Goal: Task Accomplishment & Management: Use online tool/utility

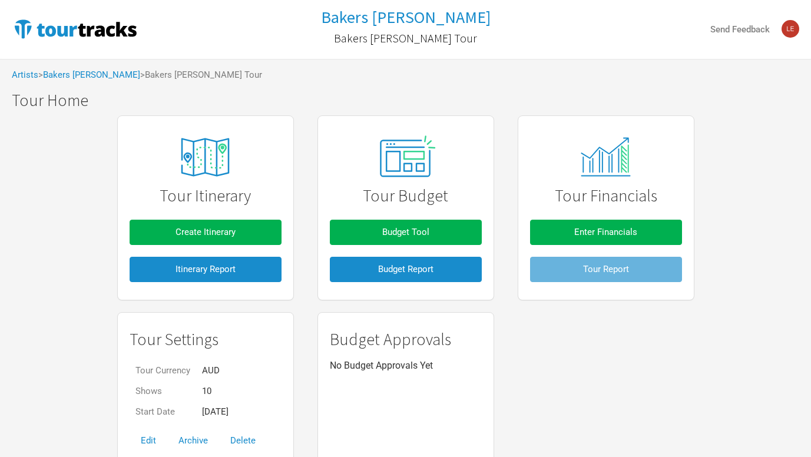
scroll to position [48, 0]
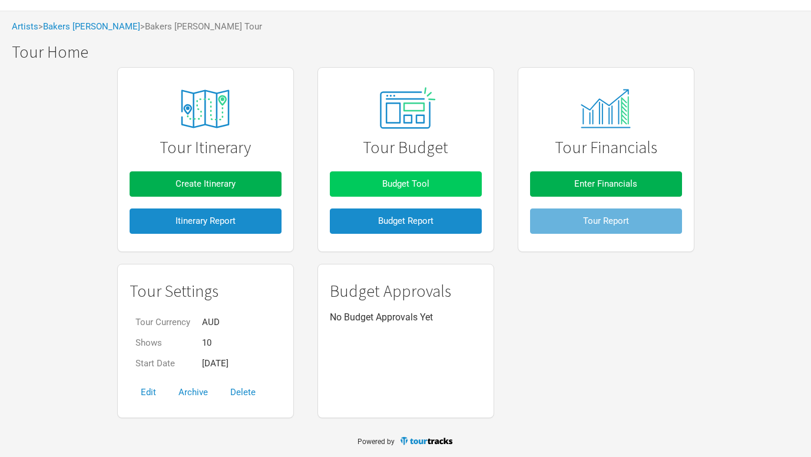
click at [409, 181] on span "Budget Tool" at bounding box center [405, 183] width 47 height 11
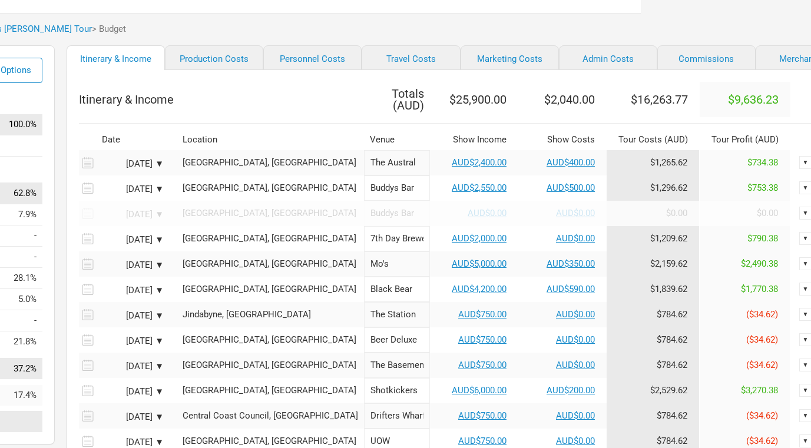
scroll to position [41, 170]
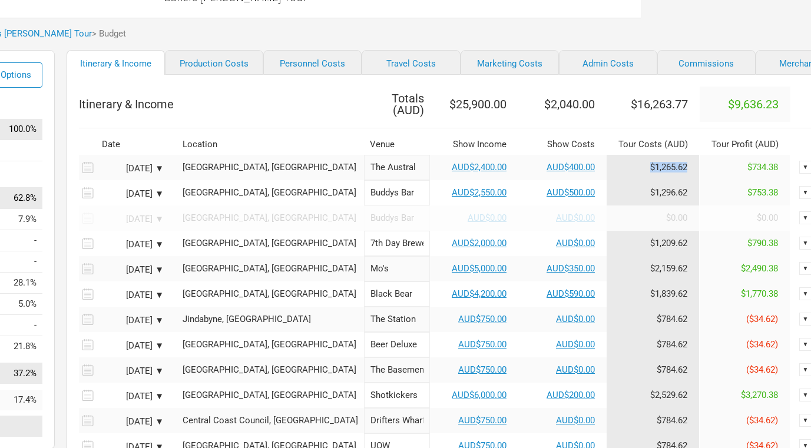
drag, startPoint x: 647, startPoint y: 163, endPoint x: 605, endPoint y: 163, distance: 41.8
click at [606, 163] on td "$1,265.62" at bounding box center [652, 167] width 93 height 25
click at [606, 165] on td "$1,265.62" at bounding box center [652, 167] width 93 height 25
click at [198, 62] on link "Production Costs" at bounding box center [214, 62] width 98 height 25
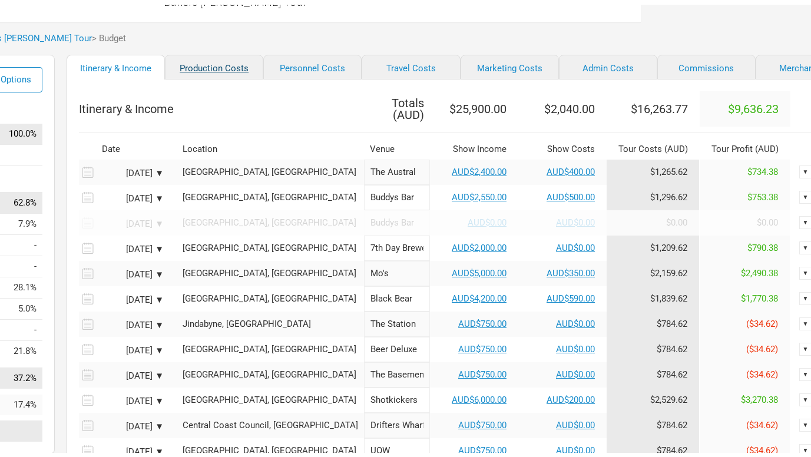
scroll to position [41, 0]
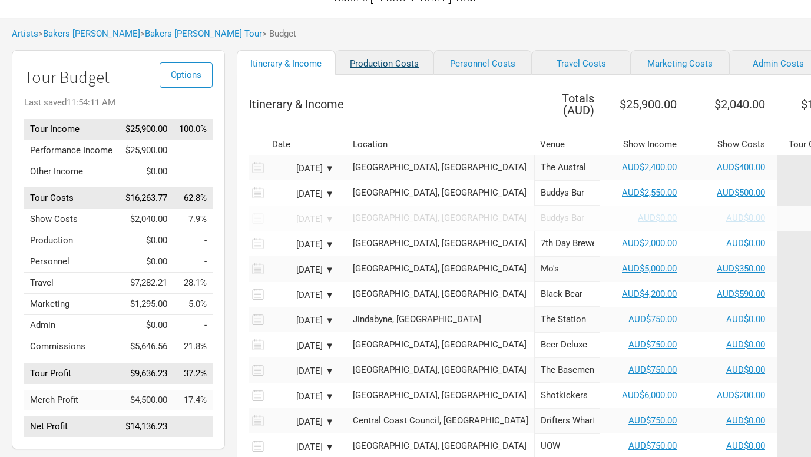
select select "Shows"
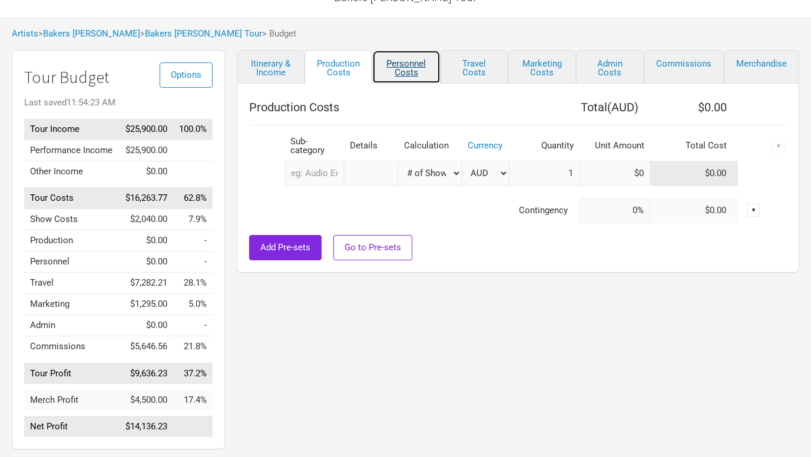
click at [406, 70] on link "Personnel Costs" at bounding box center [406, 67] width 68 height 34
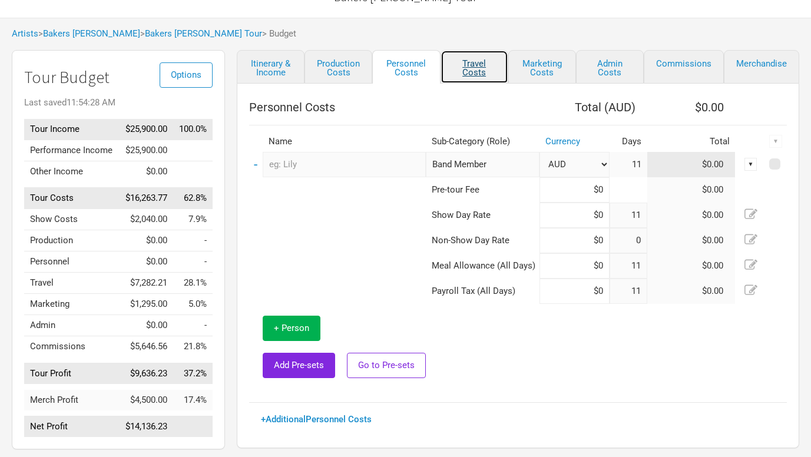
click at [476, 72] on link "Travel Costs" at bounding box center [474, 67] width 68 height 34
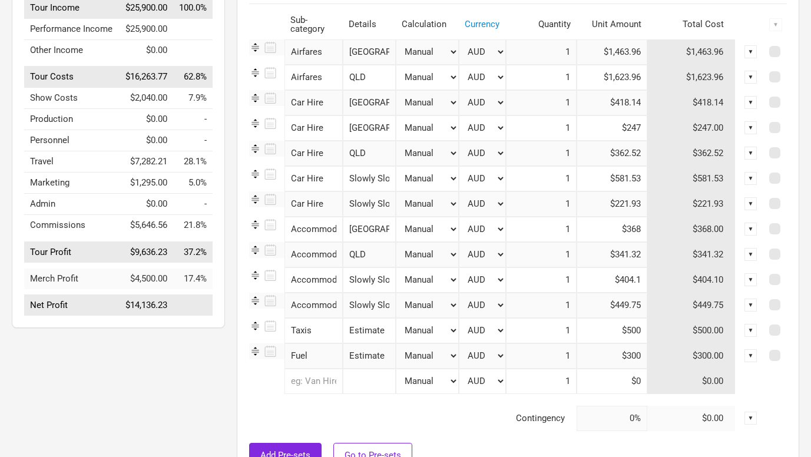
scroll to position [179, 0]
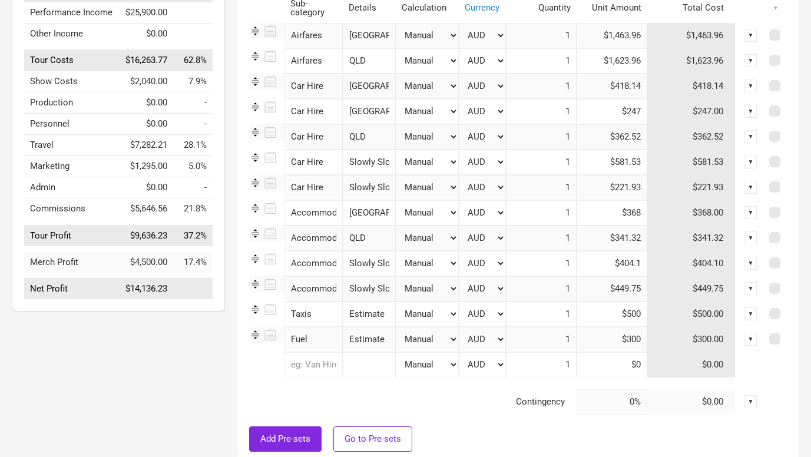
click at [382, 388] on td at bounding box center [507, 383] width 516 height 12
click at [316, 340] on input "Fuel" at bounding box center [313, 339] width 58 height 25
click at [370, 403] on td "Contingency" at bounding box center [412, 401] width 327 height 25
click at [317, 362] on input "text" at bounding box center [313, 364] width 58 height 25
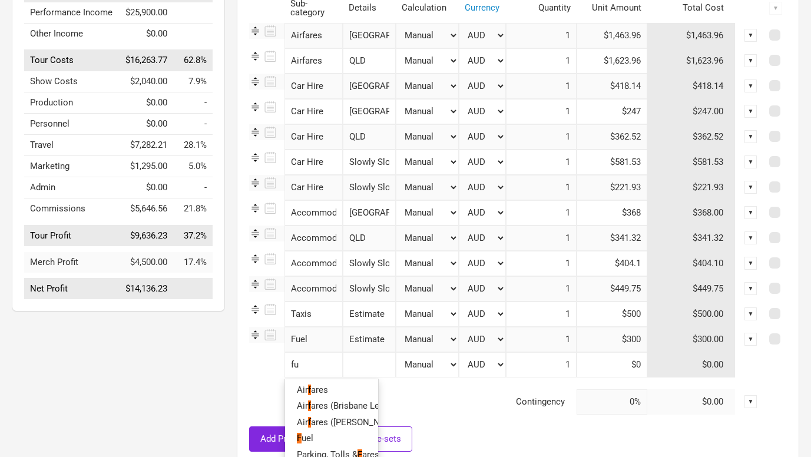
type input "fue"
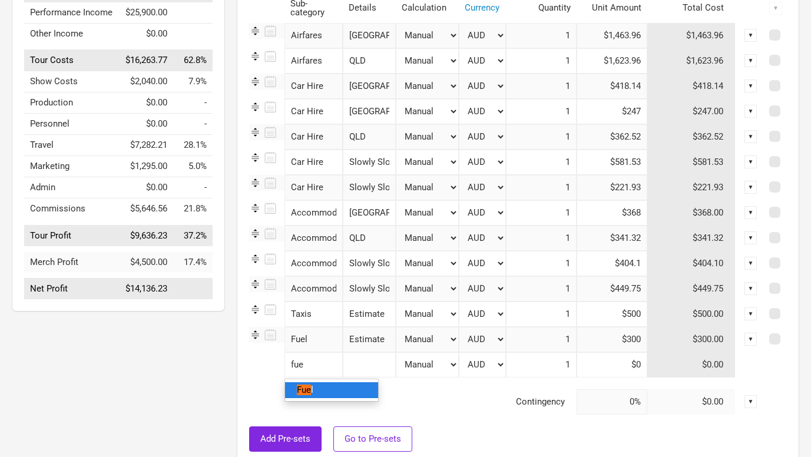
click at [328, 382] on link "Fue l" at bounding box center [331, 390] width 93 height 16
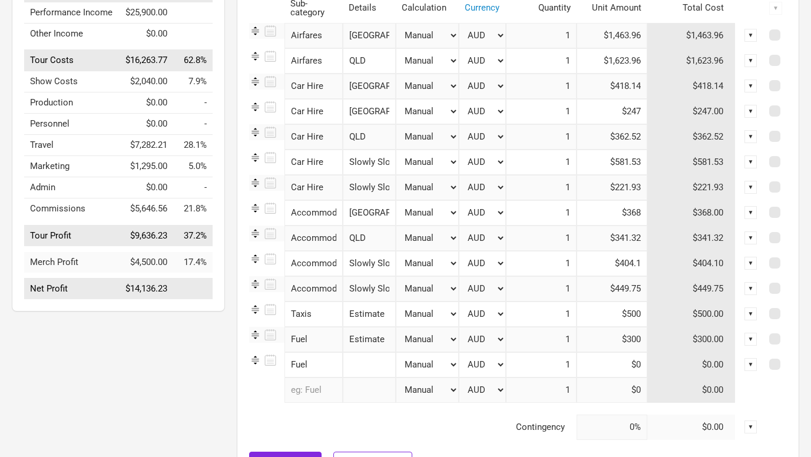
click at [374, 358] on input "text" at bounding box center [369, 364] width 53 height 25
type input "[GEOGRAPHIC_DATA]"
click at [637, 370] on input at bounding box center [611, 364] width 71 height 25
type input "$0"
click at [609, 366] on input at bounding box center [611, 364] width 71 height 25
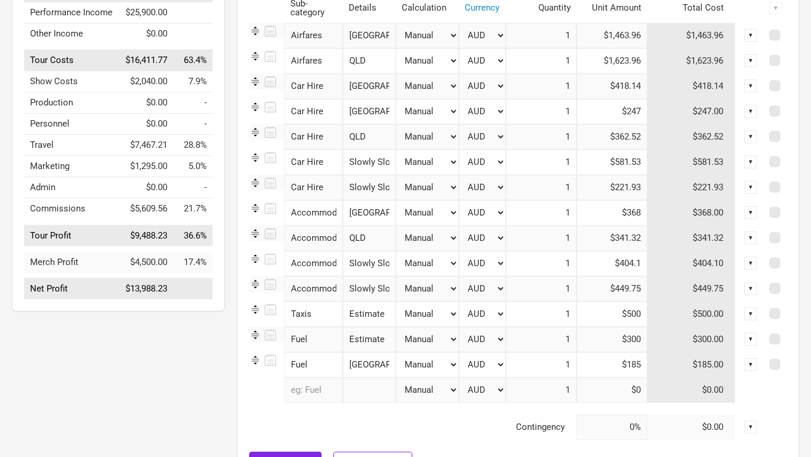
type input "$185"
click at [518, 413] on td at bounding box center [507, 409] width 516 height 12
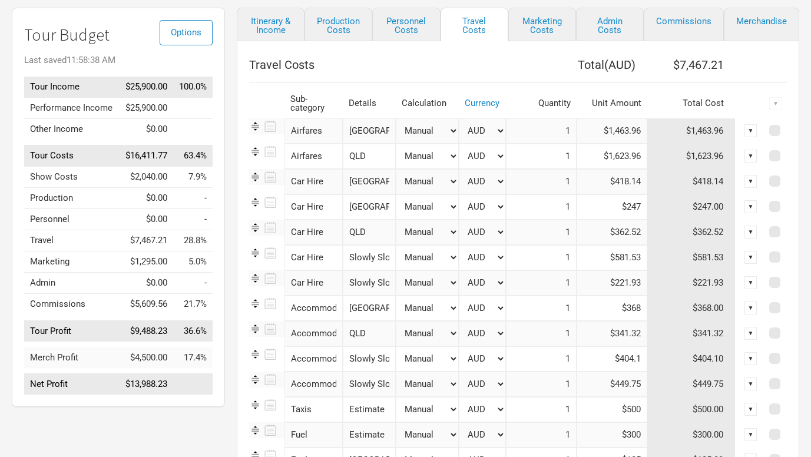
scroll to position [0, 0]
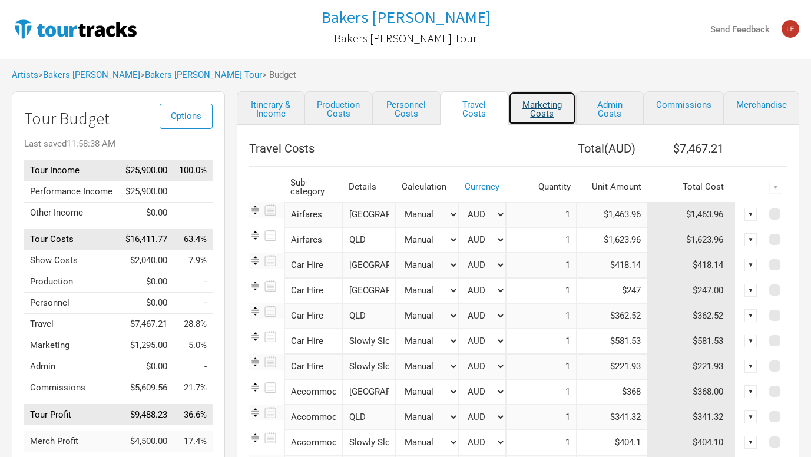
click at [542, 108] on link "Marketing Costs" at bounding box center [542, 108] width 68 height 34
select select "% of Gross"
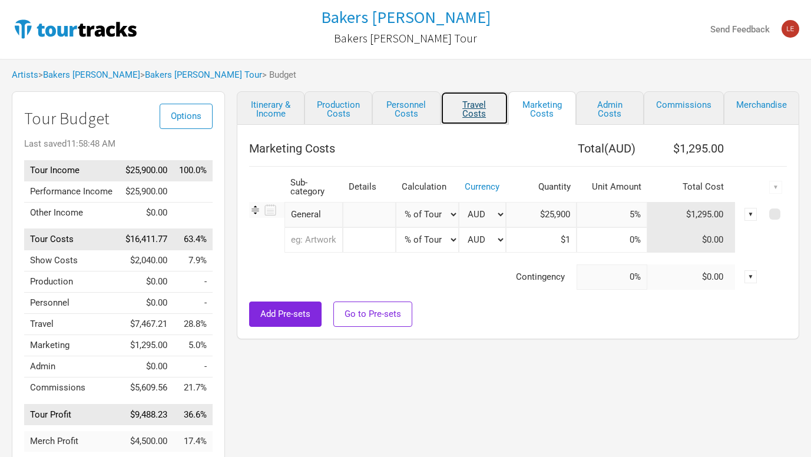
click at [479, 108] on link "Travel Costs" at bounding box center [474, 108] width 68 height 34
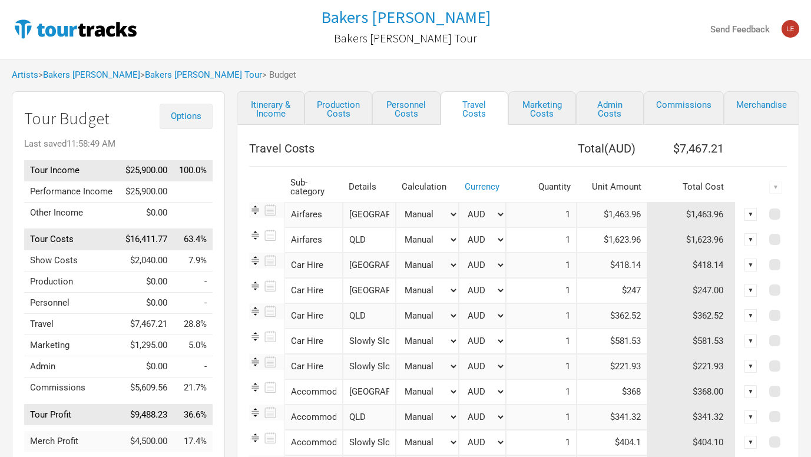
click at [184, 111] on span "Options" at bounding box center [186, 116] width 31 height 11
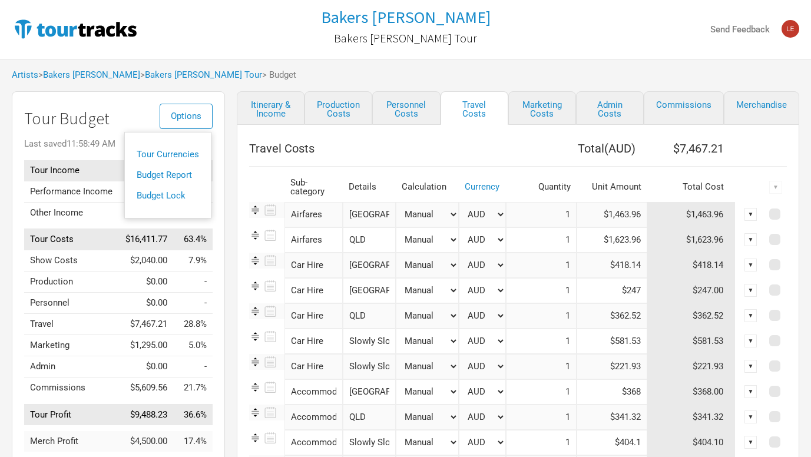
click at [124, 115] on h1 "Tour Budget" at bounding box center [118, 119] width 188 height 18
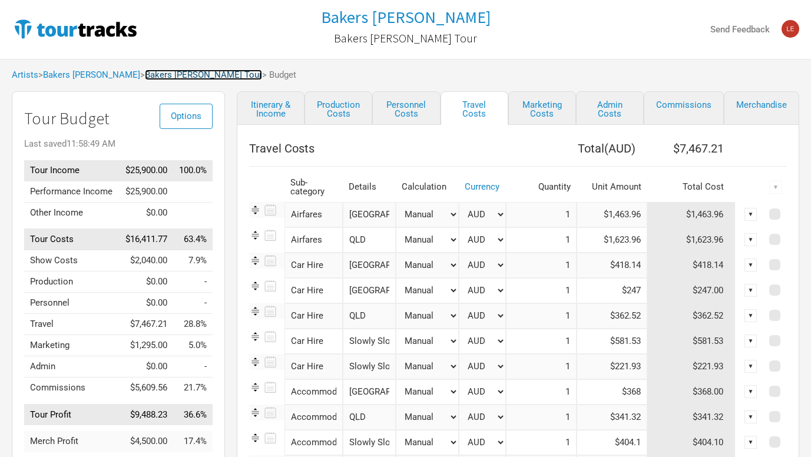
click at [161, 75] on link "Bakers [PERSON_NAME] Tour" at bounding box center [203, 74] width 117 height 11
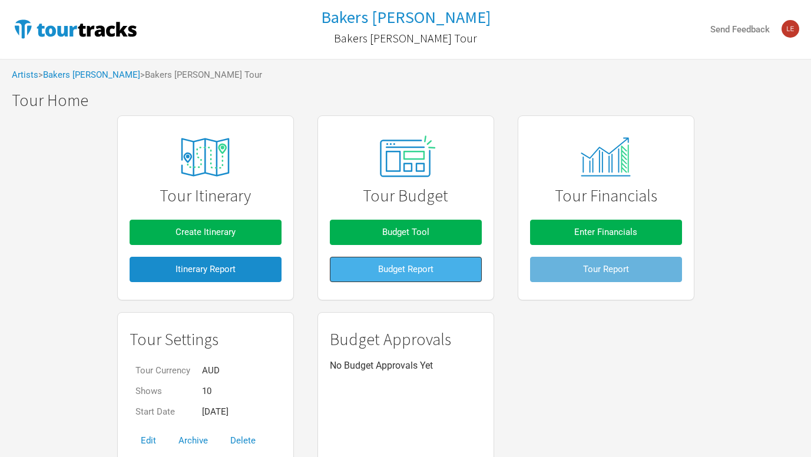
click at [403, 273] on span "Budget Report" at bounding box center [405, 269] width 55 height 11
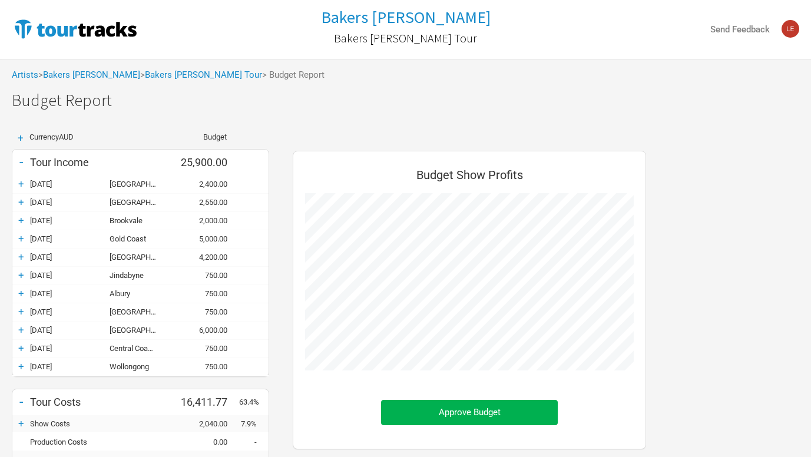
click at [19, 186] on div "+" at bounding box center [21, 184] width 18 height 12
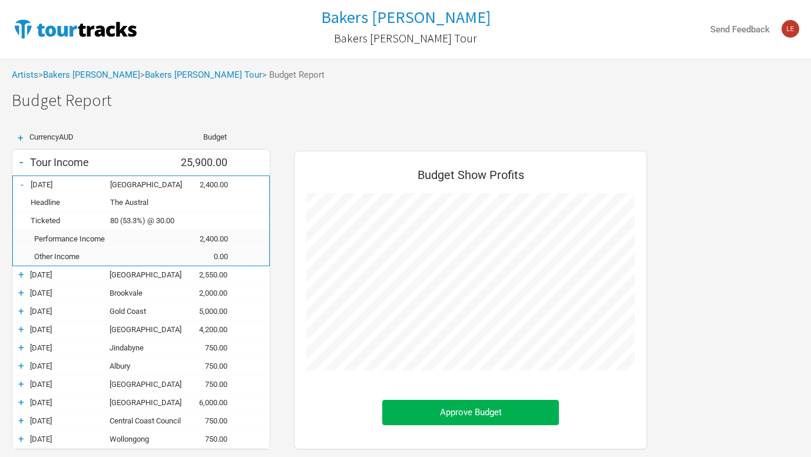
scroll to position [599, 377]
click at [21, 183] on div "-" at bounding box center [22, 184] width 18 height 12
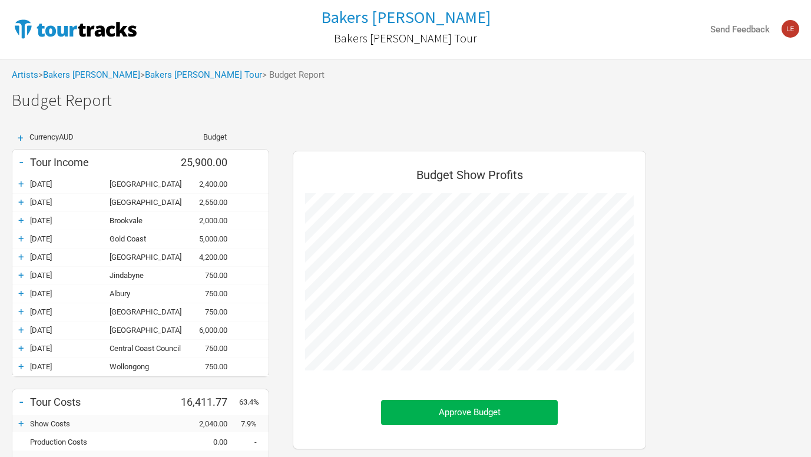
click at [21, 195] on div "+ [DATE] Sydney 2,550.00" at bounding box center [140, 203] width 256 height 18
click at [21, 204] on div "+" at bounding box center [21, 202] width 18 height 12
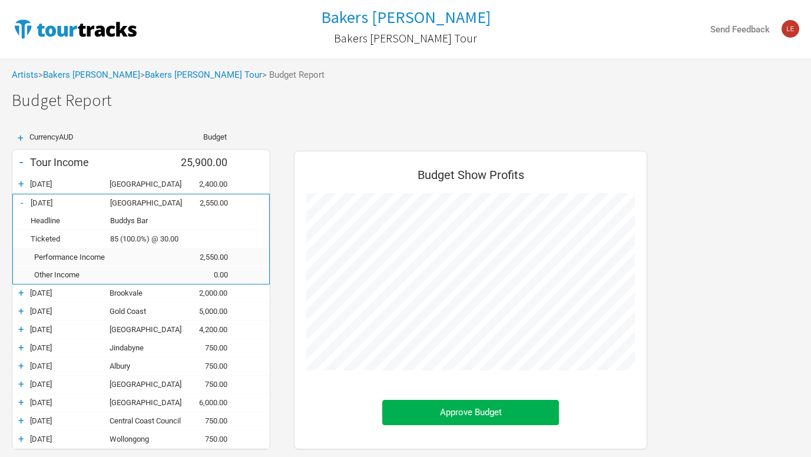
scroll to position [599, 377]
click at [21, 204] on div "-" at bounding box center [22, 203] width 18 height 12
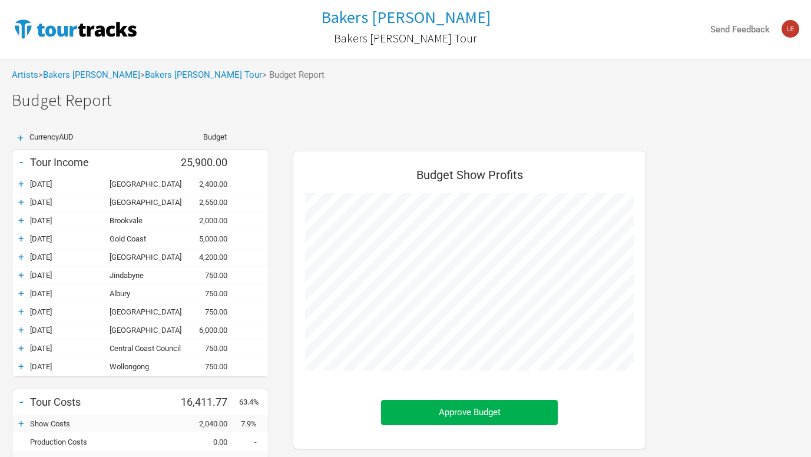
click at [21, 218] on div "+" at bounding box center [21, 220] width 18 height 12
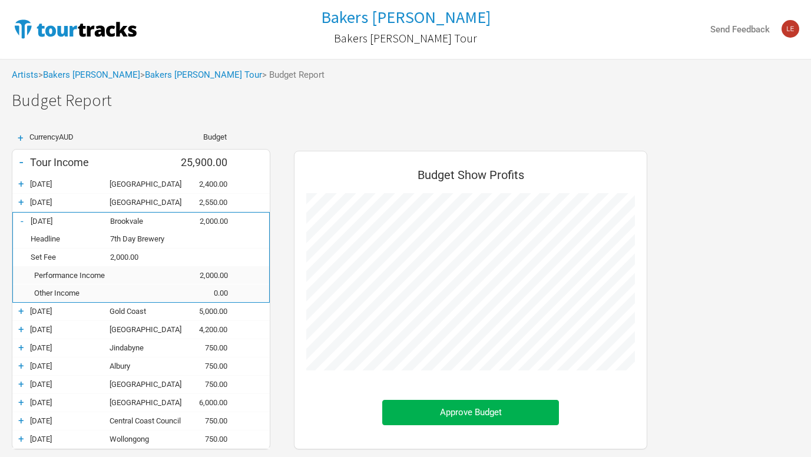
click at [21, 218] on div "-" at bounding box center [22, 221] width 18 height 12
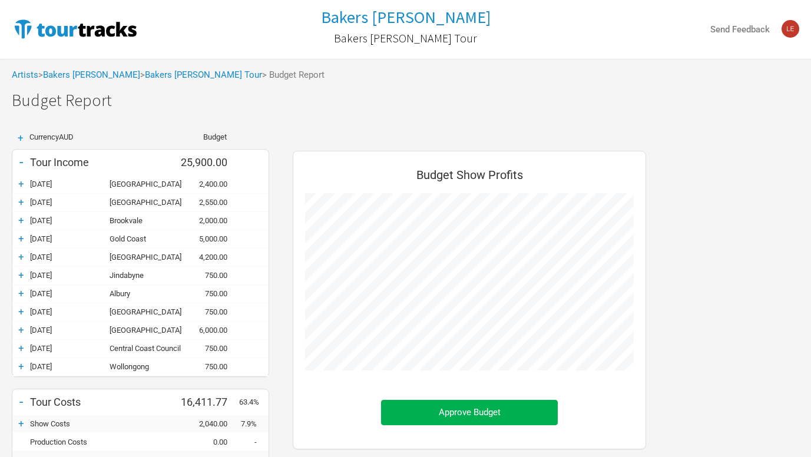
click at [21, 236] on div "+" at bounding box center [21, 239] width 18 height 12
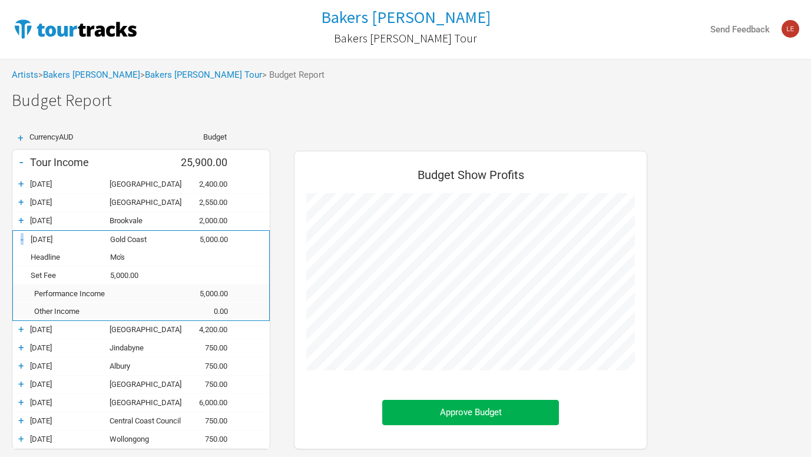
click at [21, 236] on div "-" at bounding box center [22, 239] width 18 height 12
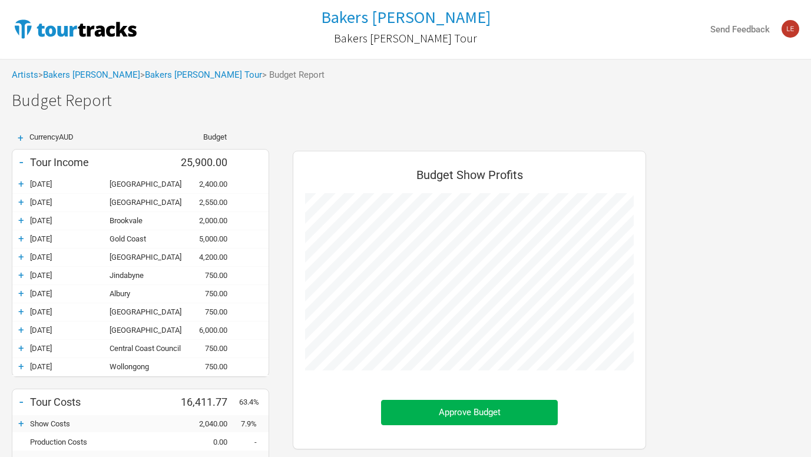
click at [21, 256] on div "+" at bounding box center [21, 257] width 18 height 12
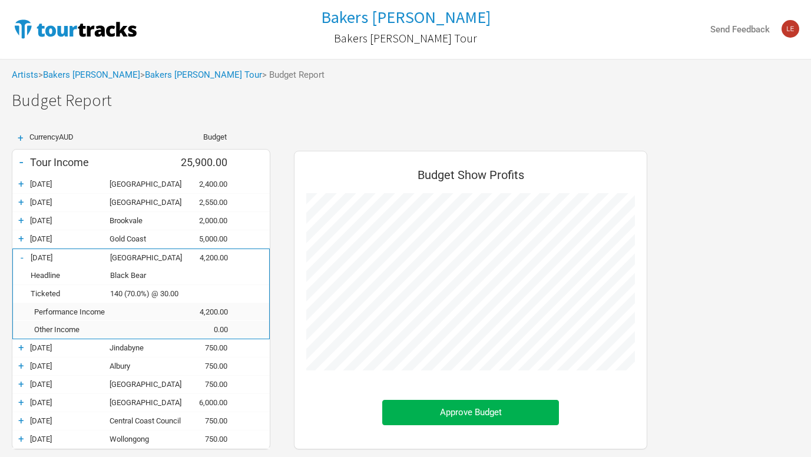
click at [21, 254] on div "-" at bounding box center [22, 257] width 18 height 12
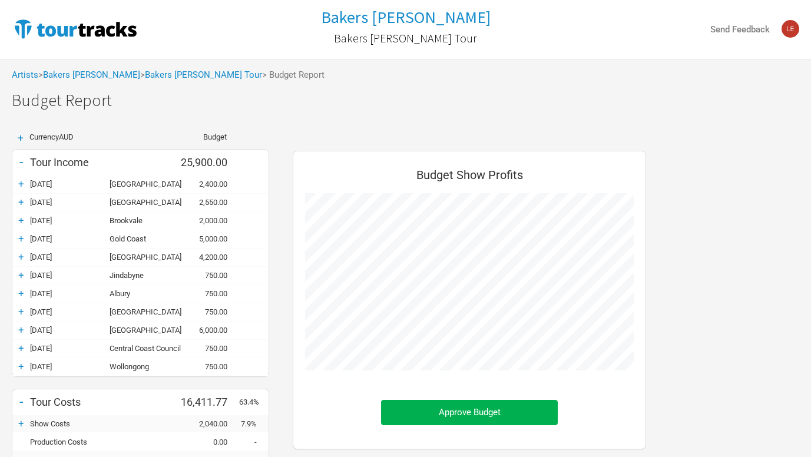
click at [21, 273] on div "+" at bounding box center [21, 275] width 18 height 12
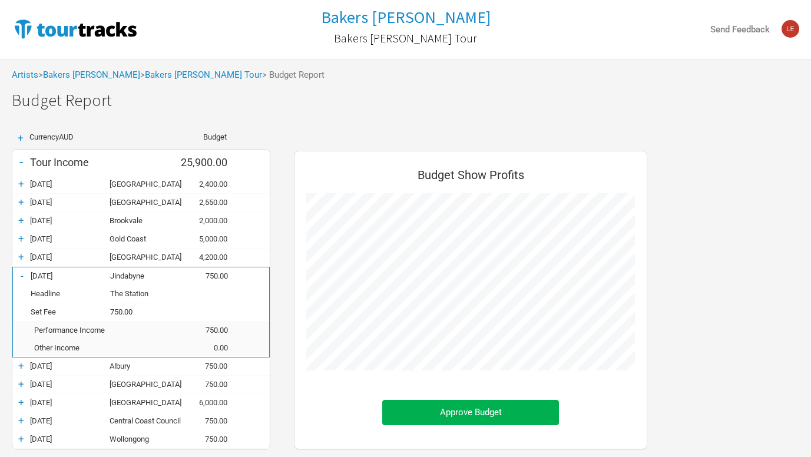
scroll to position [588223, 588445]
click at [21, 273] on div "-" at bounding box center [22, 276] width 18 height 12
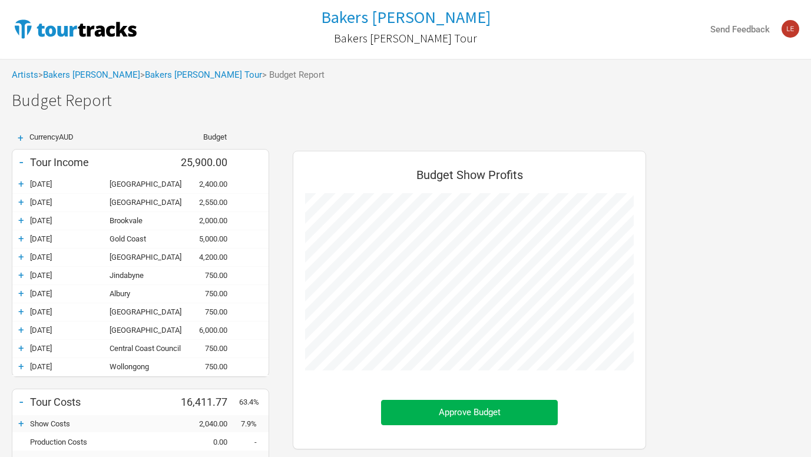
click at [23, 330] on div "+" at bounding box center [21, 330] width 18 height 12
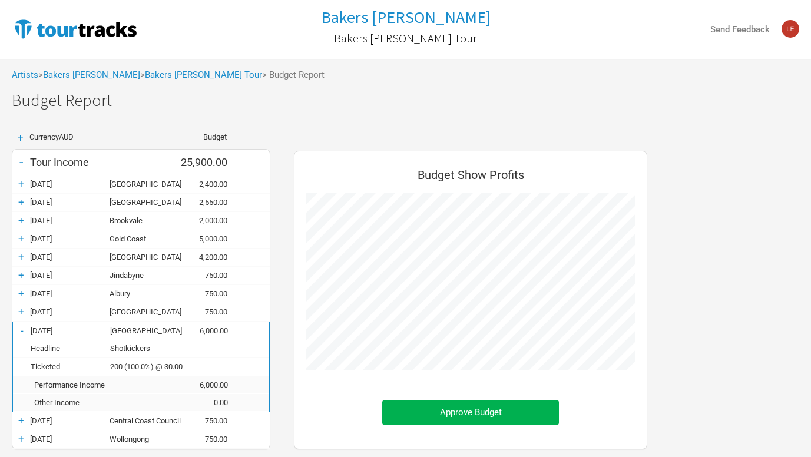
click at [23, 330] on div "-" at bounding box center [22, 330] width 18 height 12
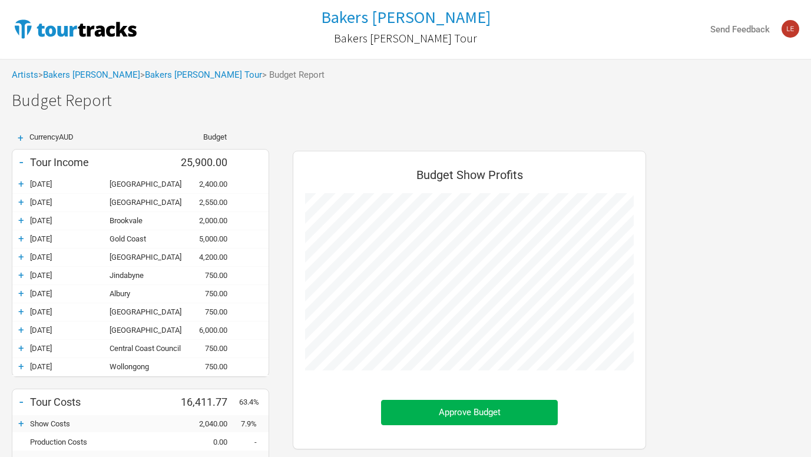
click at [21, 346] on div "+" at bounding box center [21, 348] width 18 height 12
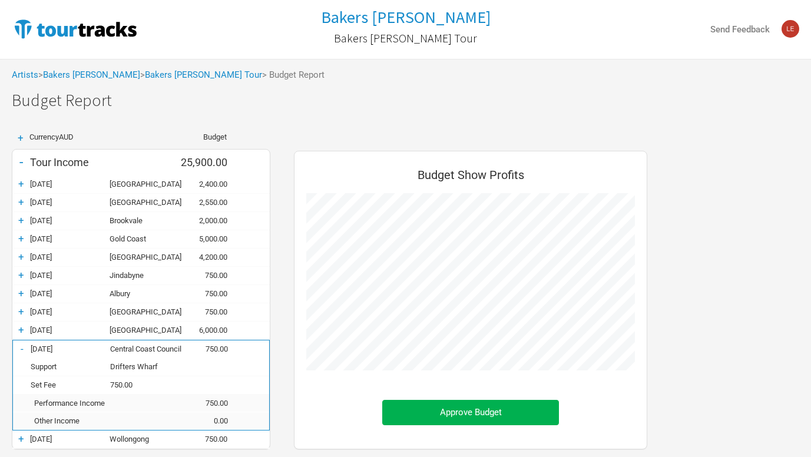
click at [21, 346] on div "-" at bounding box center [22, 349] width 18 height 12
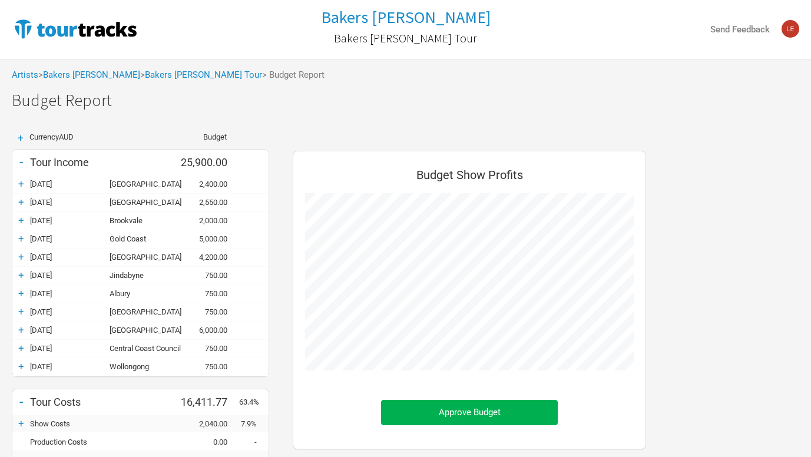
click at [21, 366] on div "+" at bounding box center [21, 366] width 18 height 12
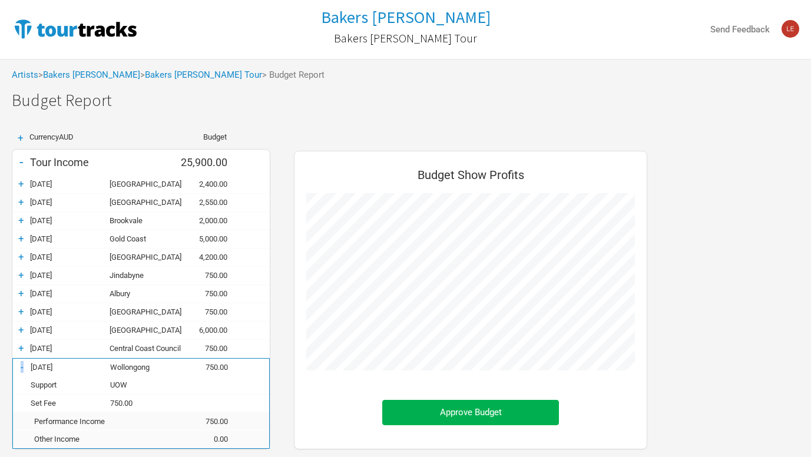
click at [21, 366] on div "-" at bounding box center [22, 367] width 18 height 12
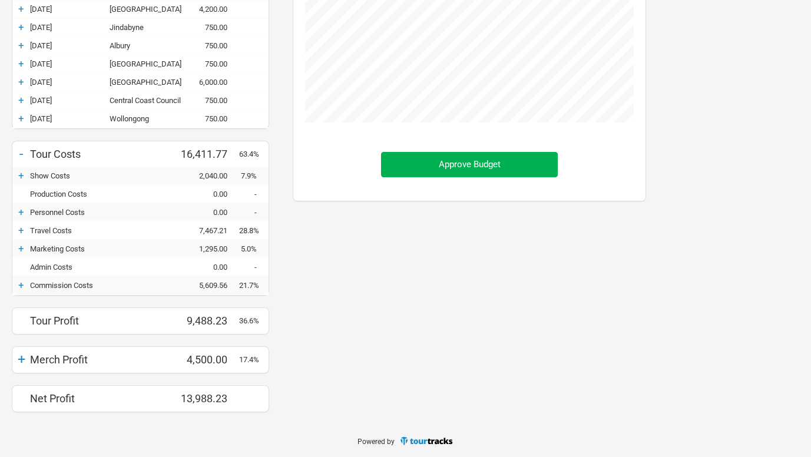
click at [279, 139] on div "+ Currency AUD Budget - Tour Income 25,900.00 + [DATE] [GEOGRAPHIC_DATA] 2,400.…" at bounding box center [140, 148] width 281 height 527
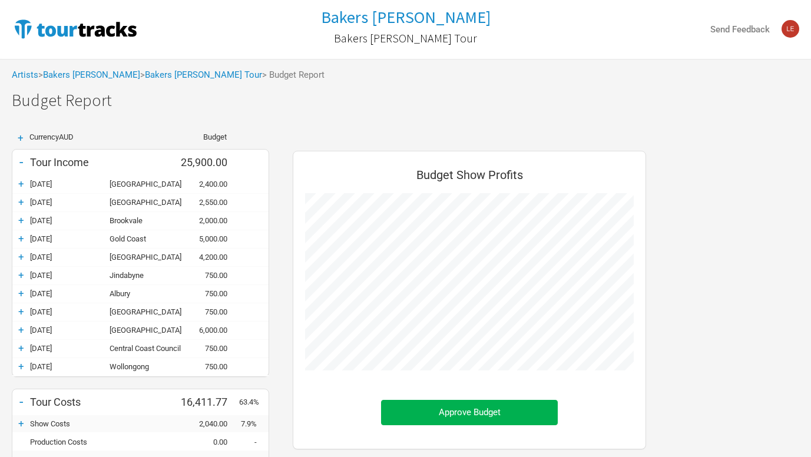
click at [18, 290] on div "+" at bounding box center [21, 293] width 18 height 12
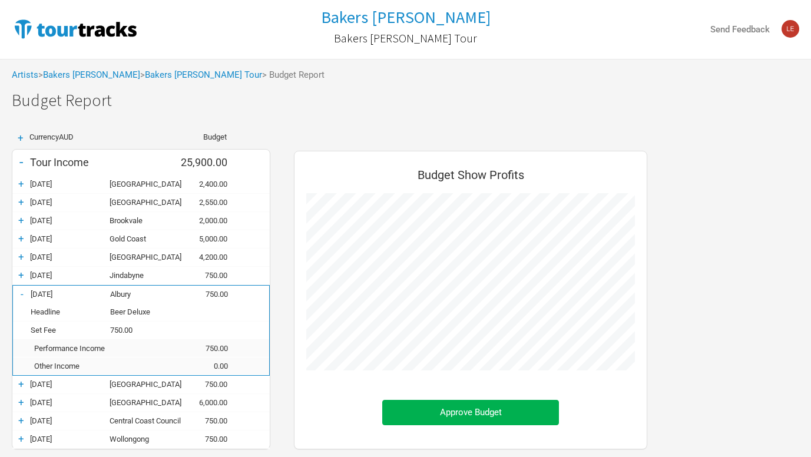
click at [18, 290] on div "-" at bounding box center [22, 294] width 18 height 12
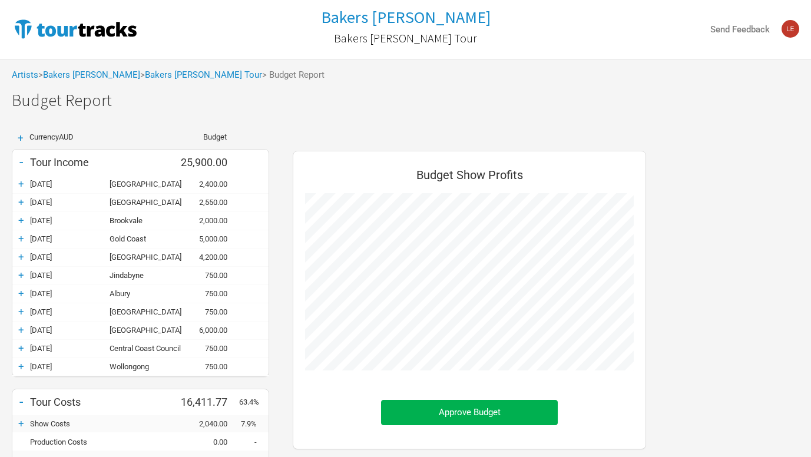
click at [19, 347] on div "+" at bounding box center [21, 348] width 18 height 12
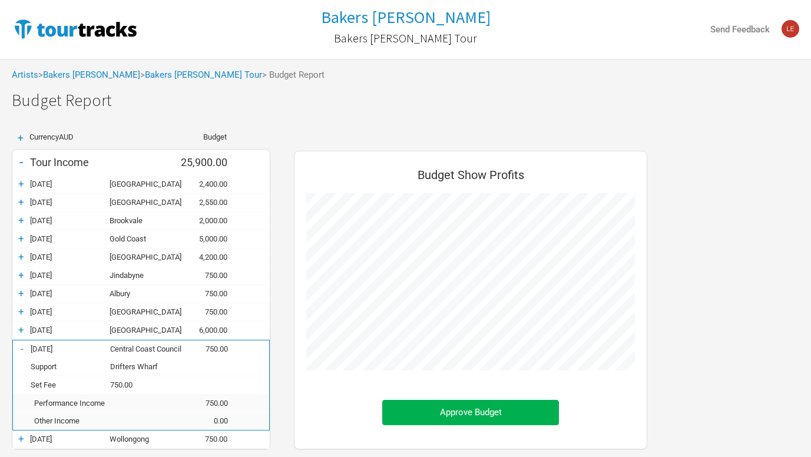
click at [19, 347] on div "-" at bounding box center [22, 349] width 18 height 12
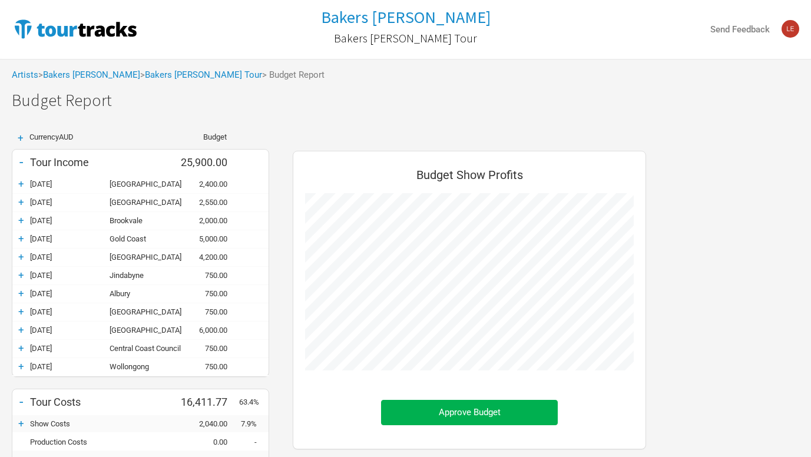
click at [21, 330] on div "+" at bounding box center [21, 330] width 18 height 12
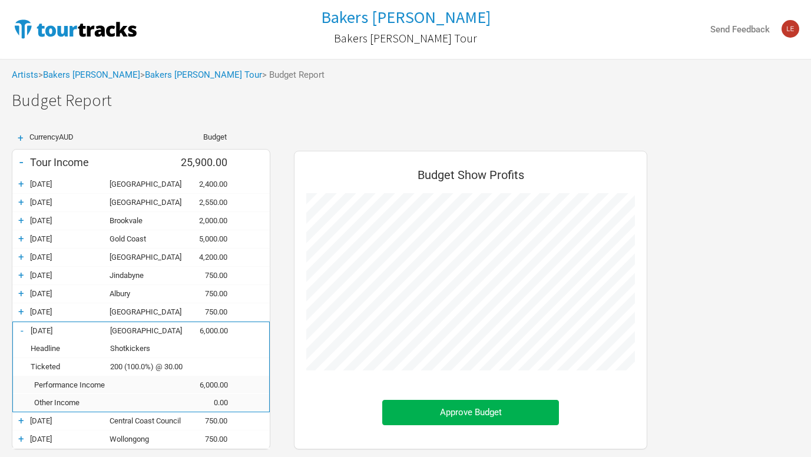
scroll to position [599, 377]
click at [21, 330] on div "-" at bounding box center [22, 330] width 18 height 12
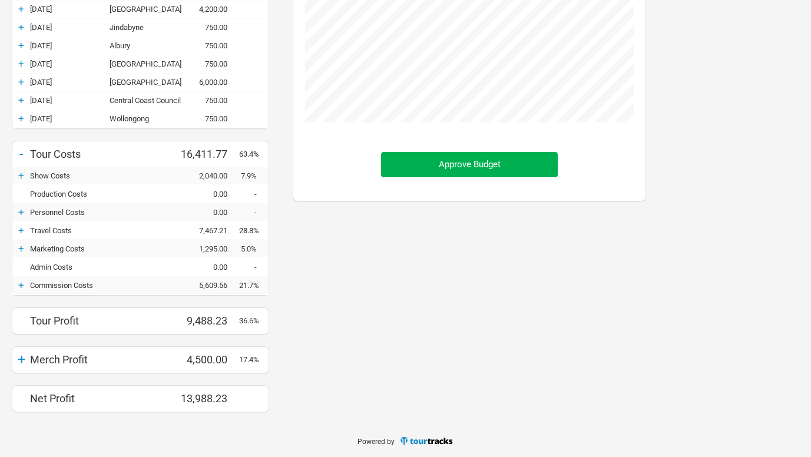
scroll to position [248, 0]
click at [23, 356] on div "+" at bounding box center [21, 359] width 18 height 16
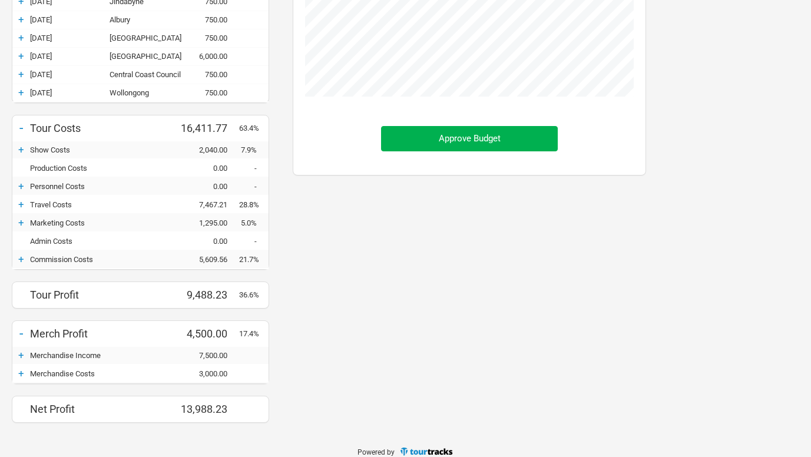
scroll to position [284, 0]
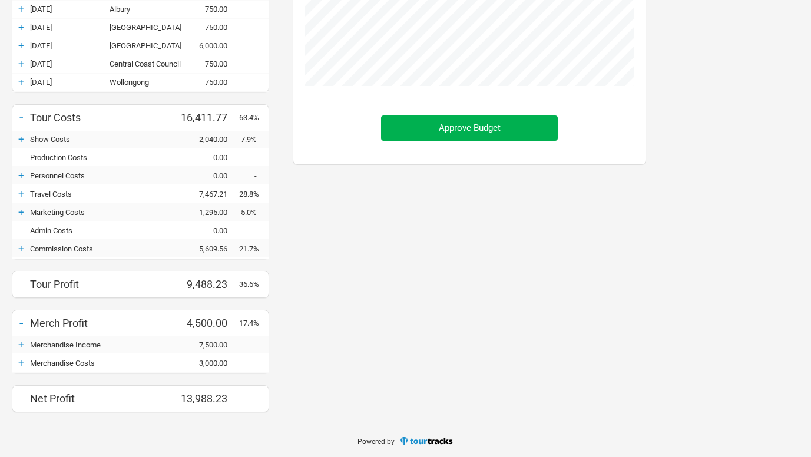
click at [21, 323] on div "-" at bounding box center [21, 322] width 18 height 16
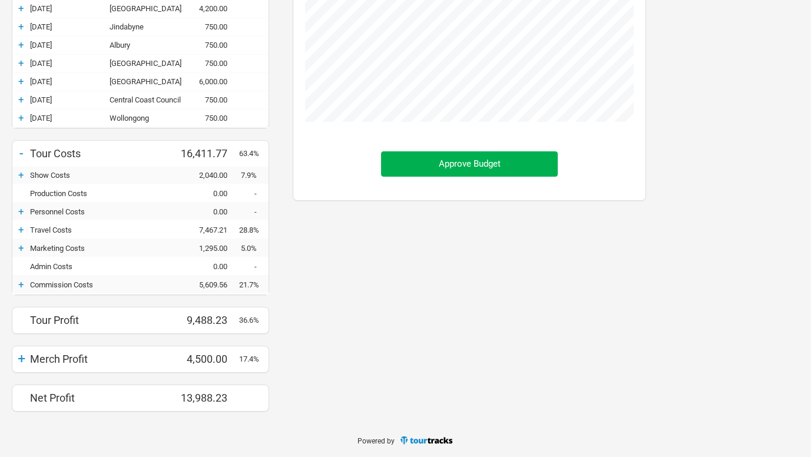
scroll to position [588295, 588445]
click at [339, 320] on div "Budget Show Profits Approve Budget" at bounding box center [469, 160] width 377 height 527
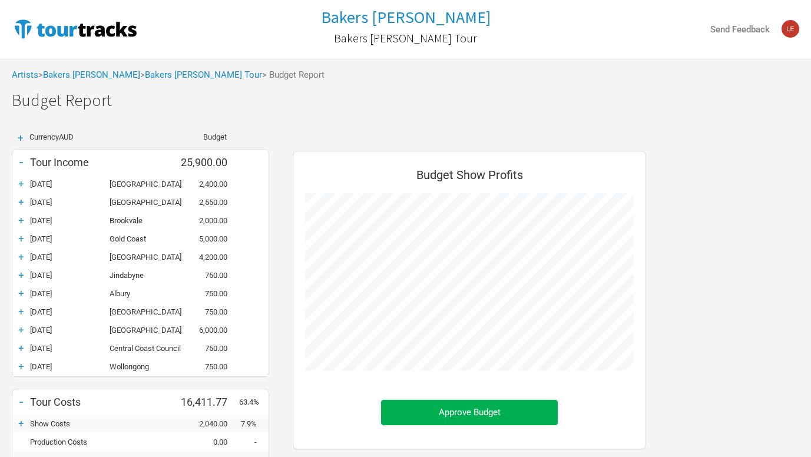
click at [72, 81] on div "Artists > [PERSON_NAME] [PERSON_NAME] > Bakers [PERSON_NAME] Tour > Budget Repo…" at bounding box center [405, 75] width 811 height 32
click at [68, 72] on link "Bakers [PERSON_NAME]" at bounding box center [91, 74] width 97 height 11
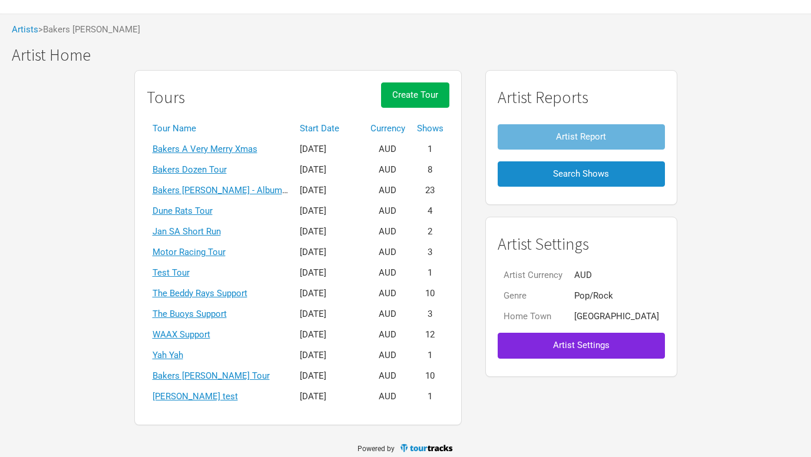
scroll to position [52, 0]
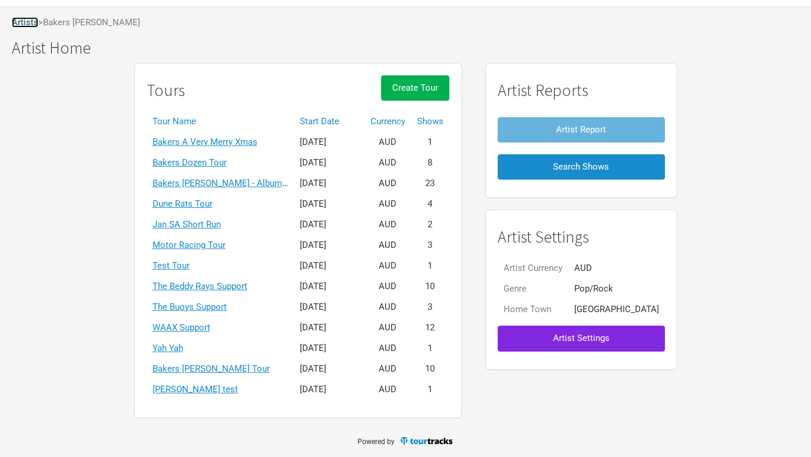
click at [31, 24] on link "Artists" at bounding box center [25, 22] width 26 height 11
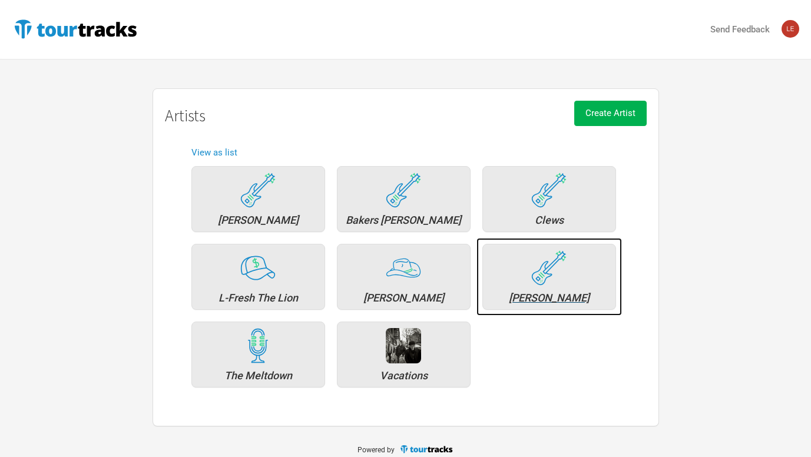
click at [551, 294] on div "[PERSON_NAME]" at bounding box center [549, 298] width 121 height 11
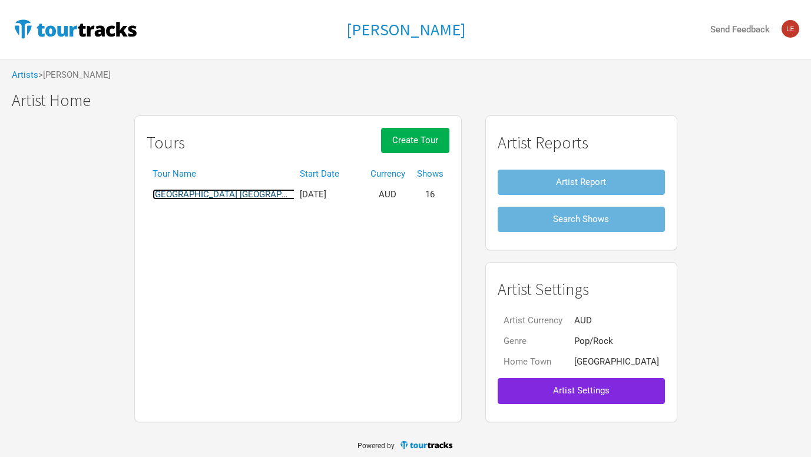
click at [209, 194] on link "[GEOGRAPHIC_DATA] [GEOGRAPHIC_DATA]" at bounding box center [239, 194] width 172 height 11
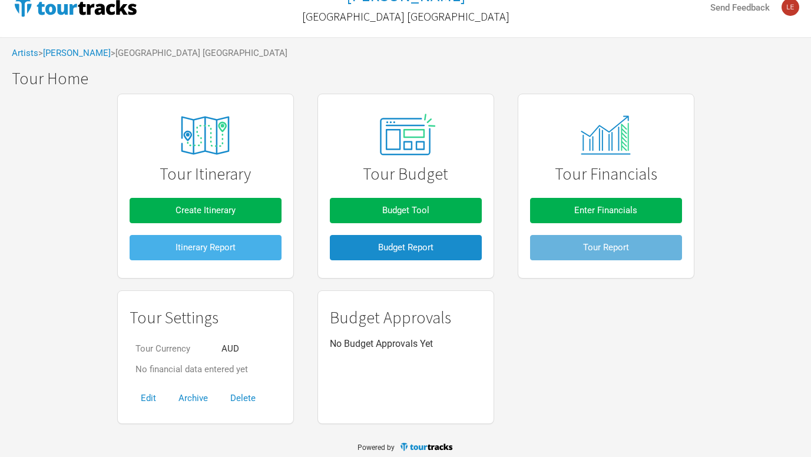
scroll to position [28, 0]
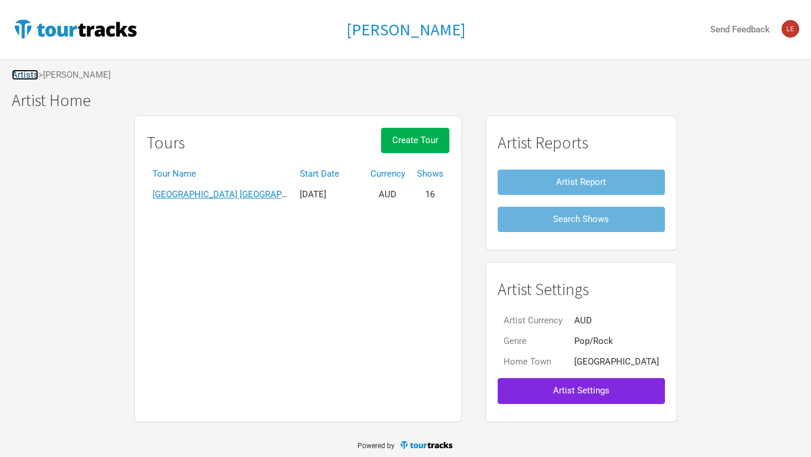
click at [30, 73] on link "Artists" at bounding box center [25, 74] width 26 height 11
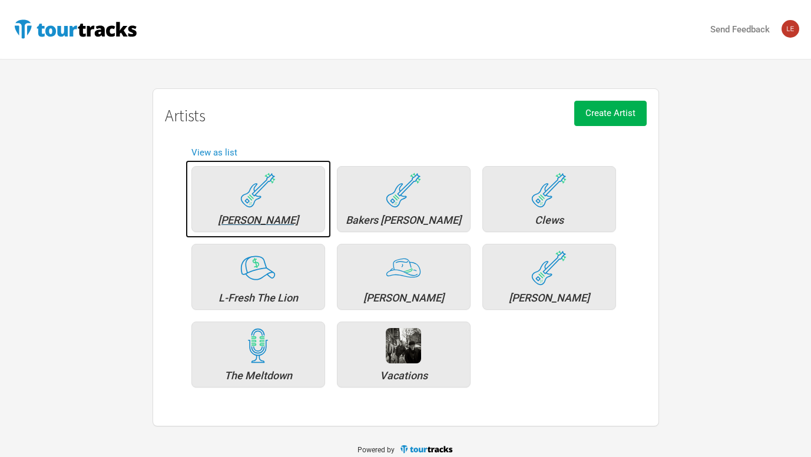
click at [270, 217] on div "[PERSON_NAME]" at bounding box center [258, 220] width 121 height 11
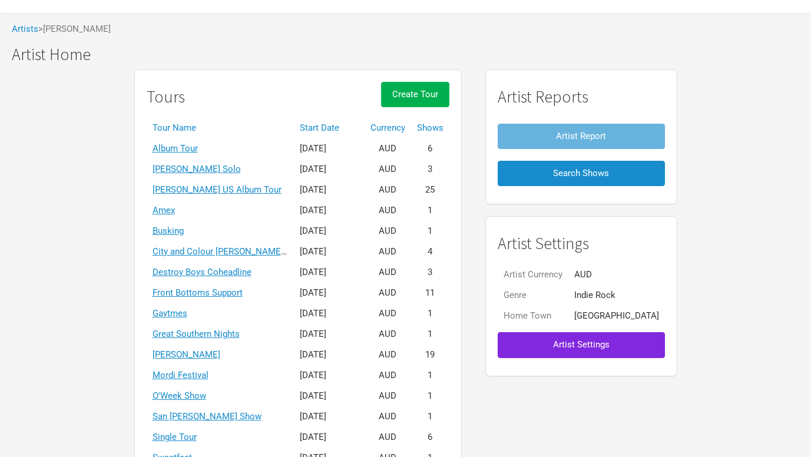
scroll to position [43, 0]
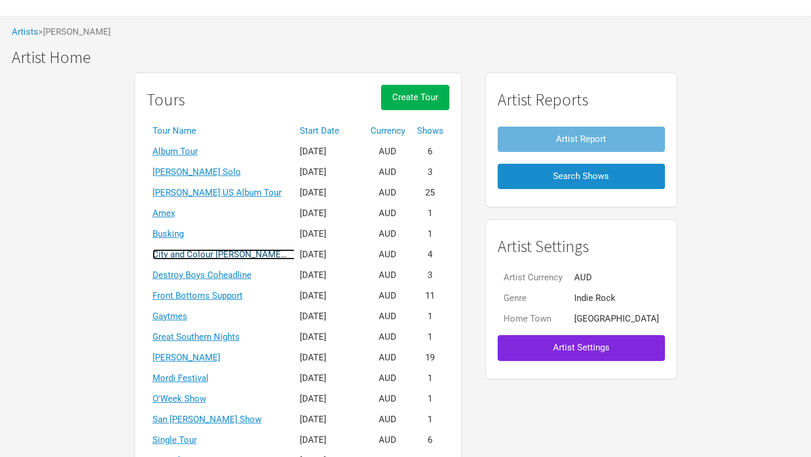
click at [297, 254] on link "City and Colour [PERSON_NAME] Tour" at bounding box center [228, 254] width 151 height 11
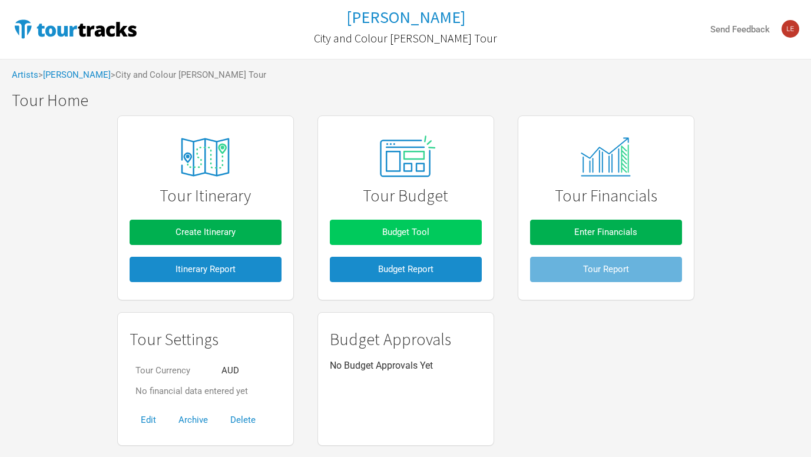
click at [402, 233] on span "Budget Tool" at bounding box center [405, 232] width 47 height 11
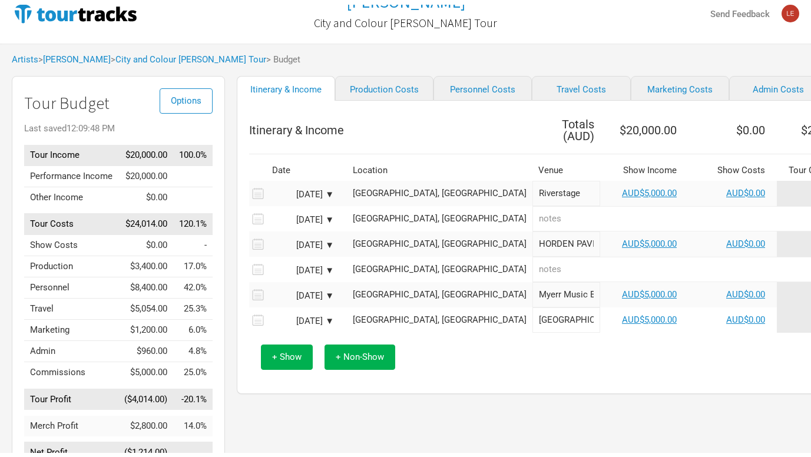
scroll to position [29, 0]
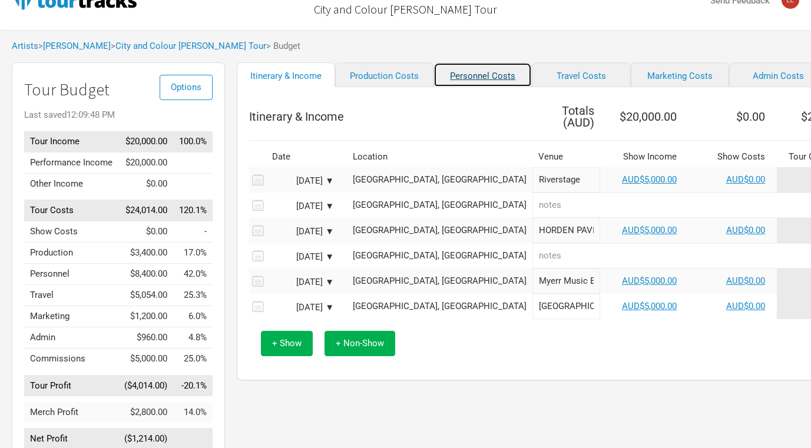
click at [460, 87] on link "Personnel Costs" at bounding box center [482, 74] width 98 height 25
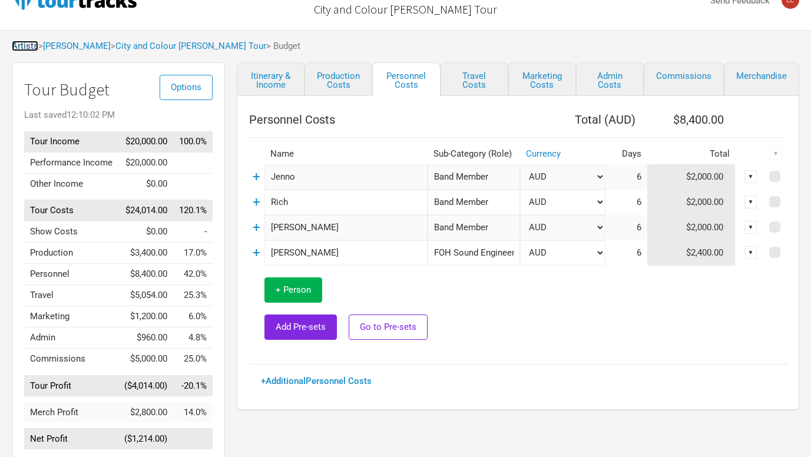
click at [33, 47] on link "Artists" at bounding box center [25, 46] width 26 height 11
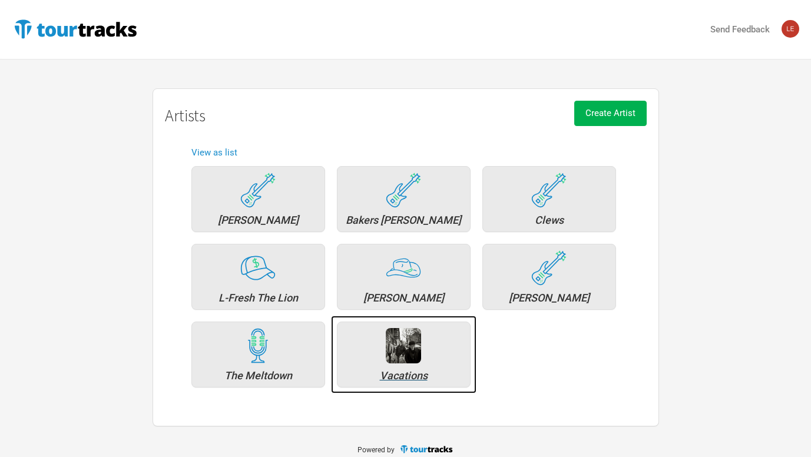
click at [401, 373] on div "Vacations" at bounding box center [403, 375] width 121 height 11
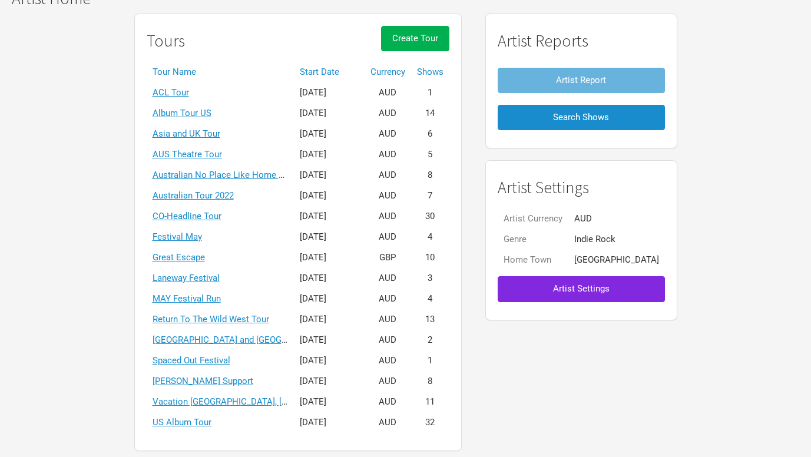
scroll to position [104, 0]
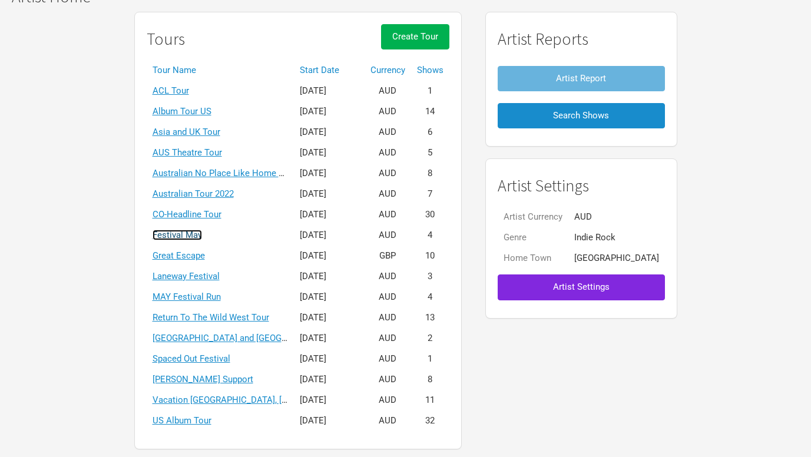
click at [202, 236] on link "Festival May" at bounding box center [177, 235] width 49 height 11
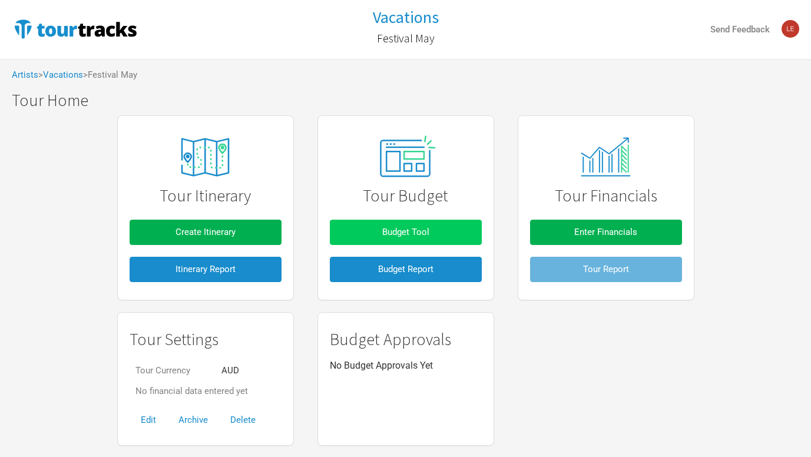
click at [429, 236] on button "Budget Tool" at bounding box center [406, 232] width 152 height 25
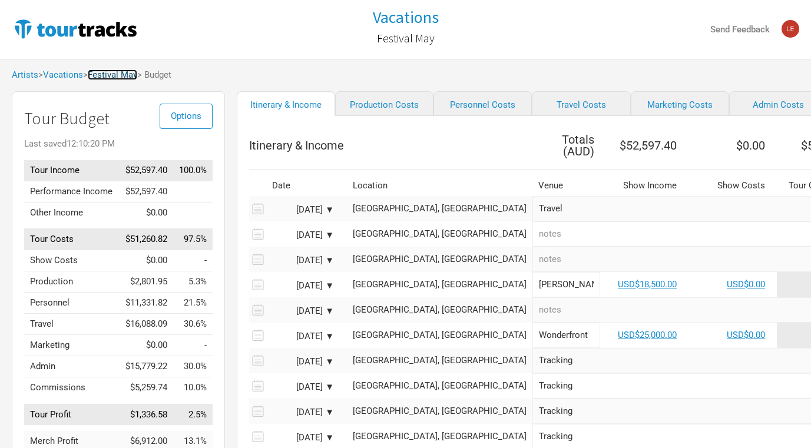
click at [122, 76] on link "Festival May" at bounding box center [112, 74] width 49 height 11
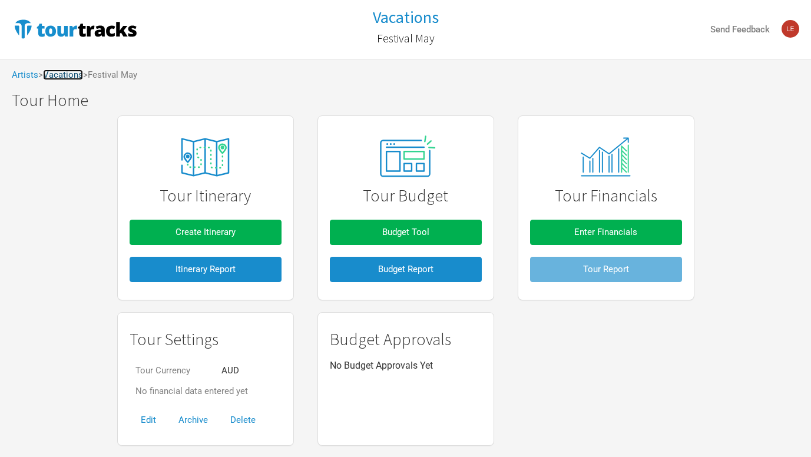
click at [69, 78] on link "Vacations" at bounding box center [63, 74] width 40 height 11
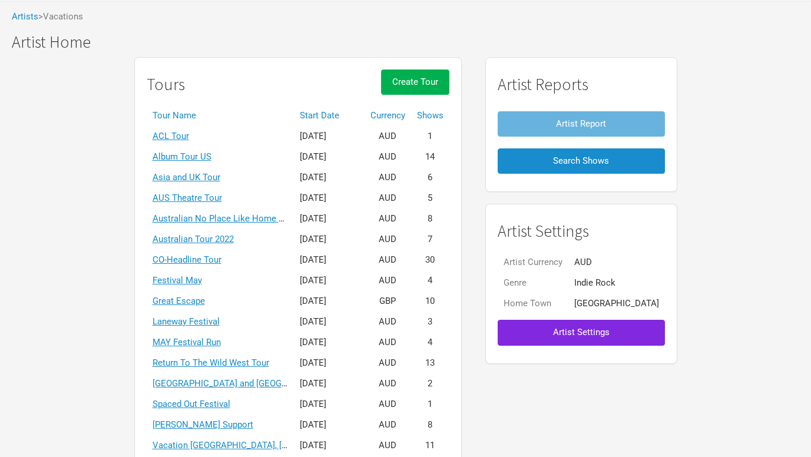
scroll to position [59, 0]
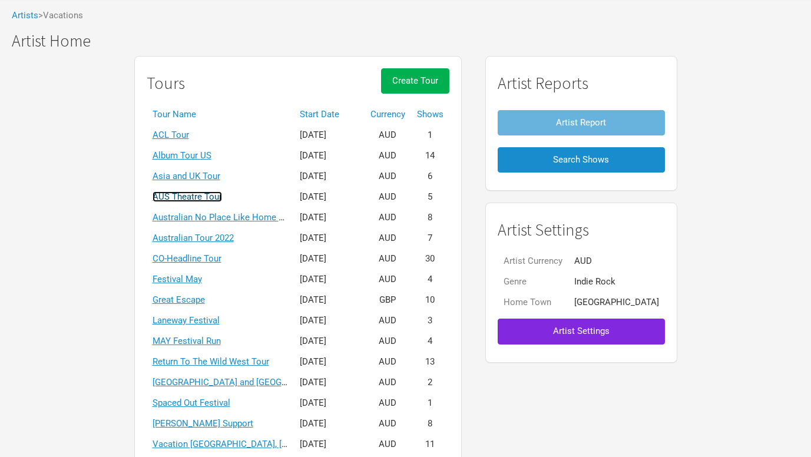
click at [210, 194] on link "AUS Theatre Tour" at bounding box center [187, 196] width 69 height 11
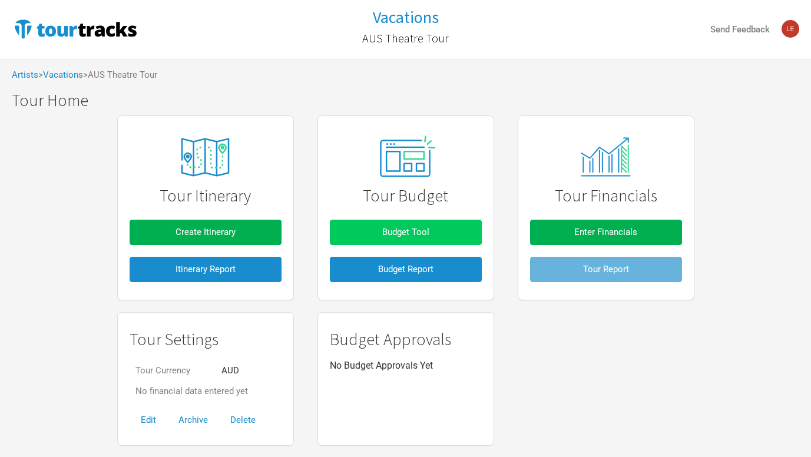
click at [439, 240] on button "Budget Tool" at bounding box center [406, 232] width 152 height 25
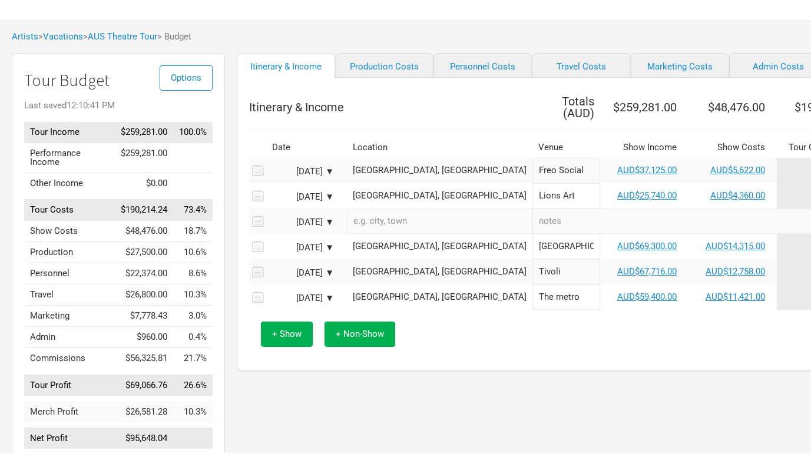
scroll to position [38, 0]
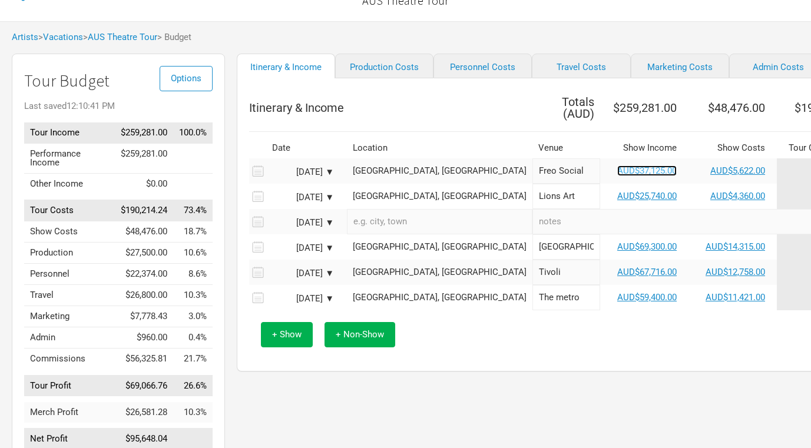
click at [617, 168] on link "AUD$37,125.00" at bounding box center [646, 170] width 59 height 11
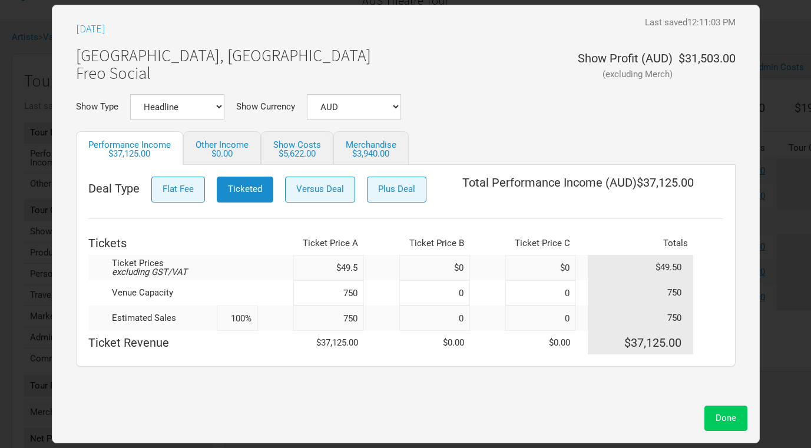
click at [729, 419] on span "Done" at bounding box center [725, 418] width 21 height 11
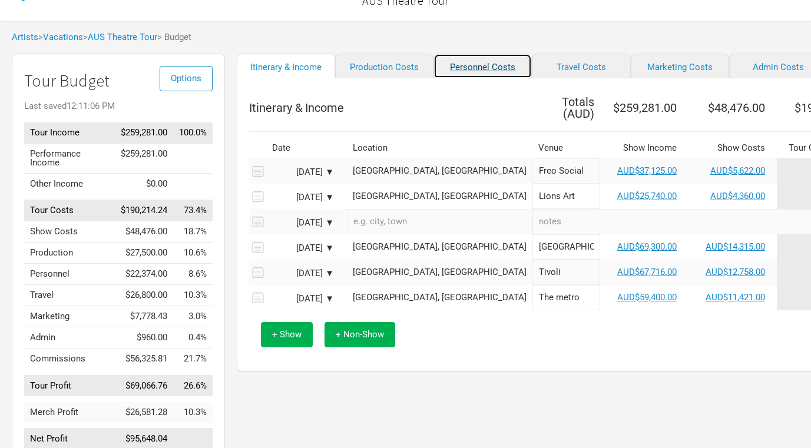
click at [449, 74] on link "Personnel Costs" at bounding box center [482, 66] width 98 height 25
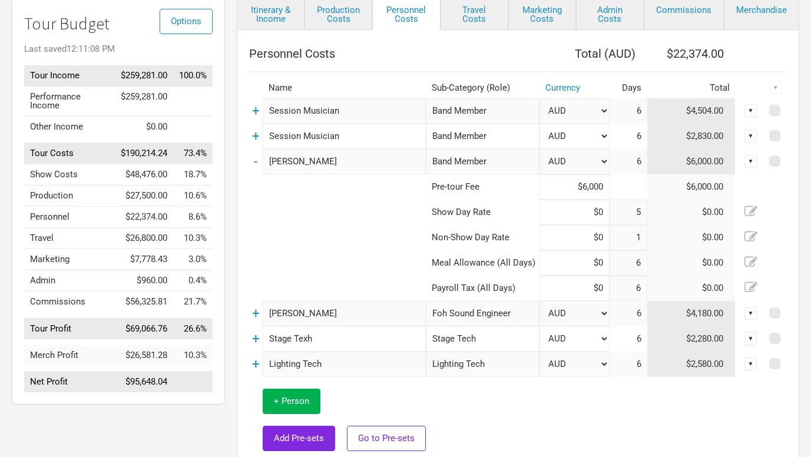
scroll to position [93, 0]
click at [474, 22] on link "Travel Costs" at bounding box center [474, 13] width 68 height 34
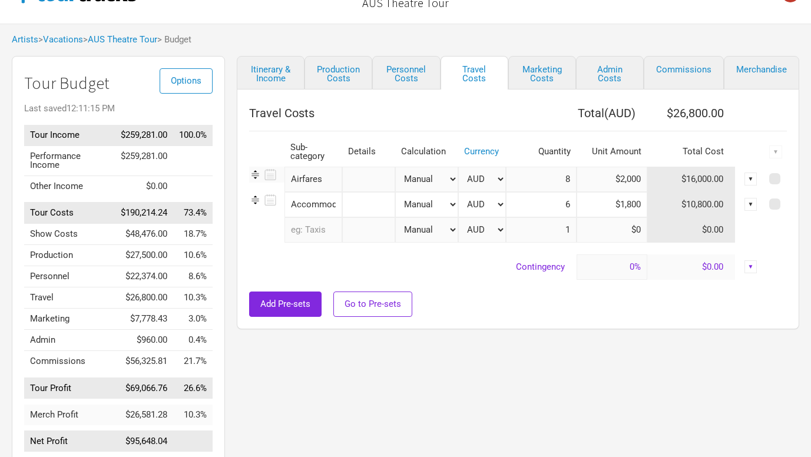
scroll to position [33, 0]
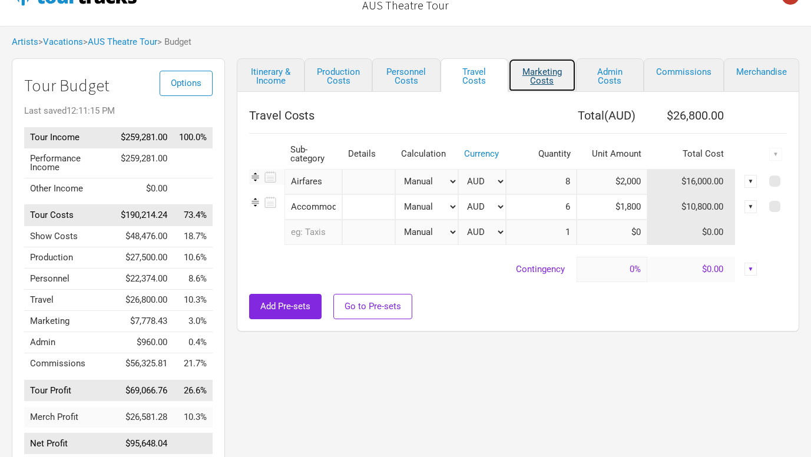
click at [545, 72] on link "Marketing Costs" at bounding box center [542, 75] width 68 height 34
select select "% of Gross"
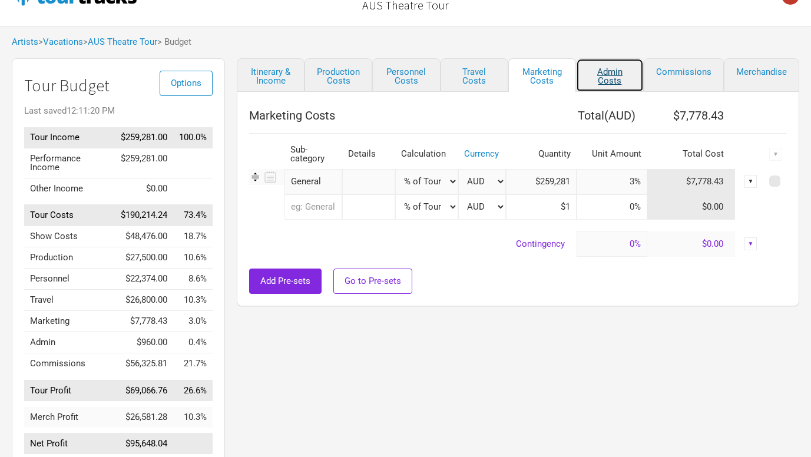
click at [595, 72] on link "Admin Costs" at bounding box center [610, 75] width 68 height 34
select select "Total Days"
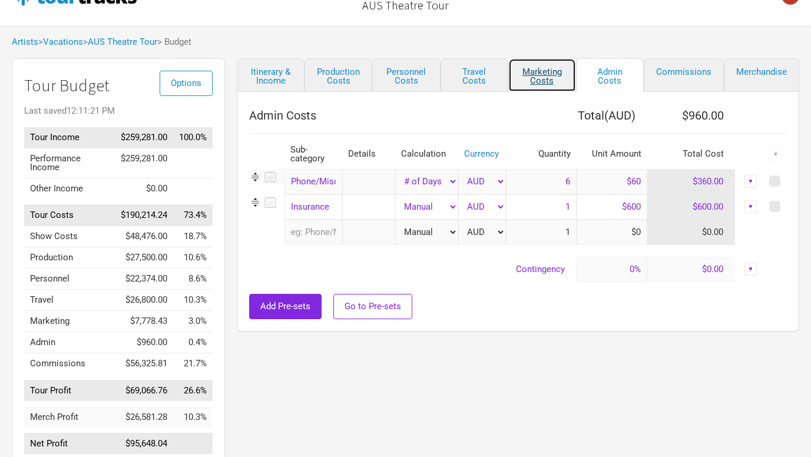
click at [560, 73] on link "Marketing Costs" at bounding box center [542, 75] width 68 height 34
select select "% of Gross"
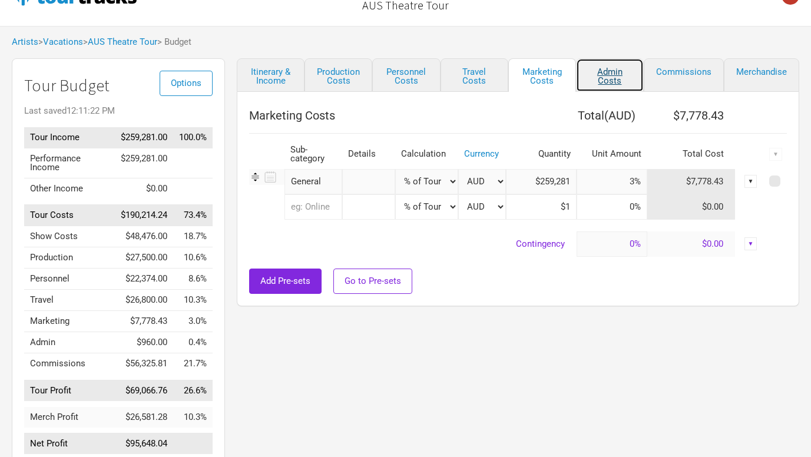
click at [615, 69] on link "Admin Costs" at bounding box center [610, 75] width 68 height 34
select select "Total Days"
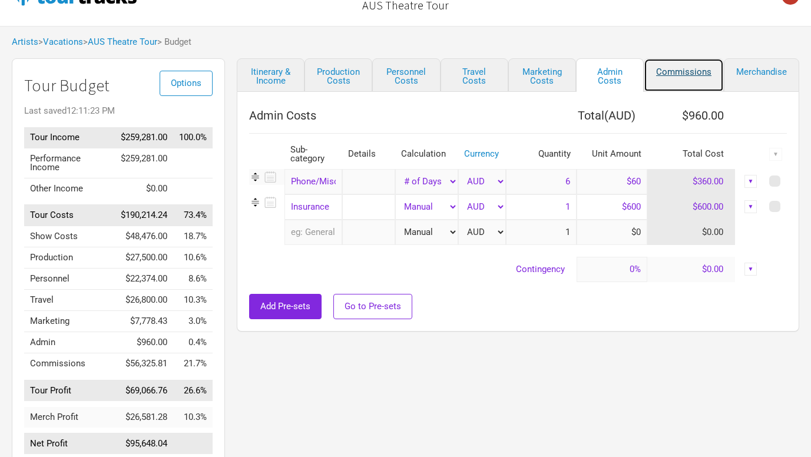
click at [686, 73] on link "Commissions" at bounding box center [684, 75] width 80 height 34
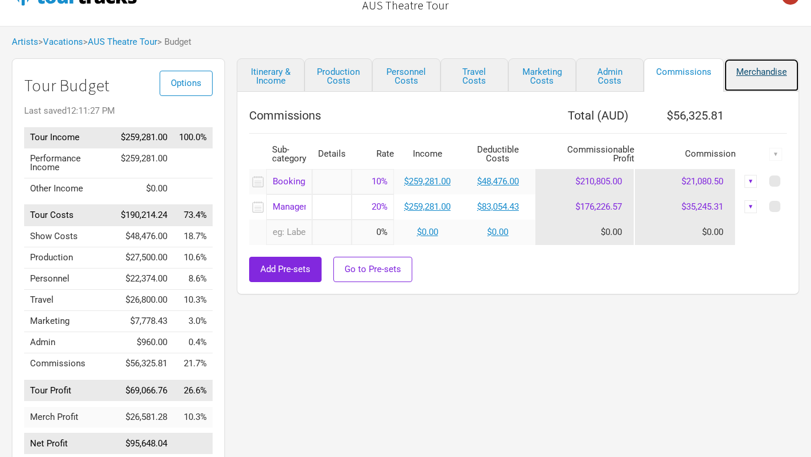
click at [744, 67] on link "Merchandise" at bounding box center [761, 75] width 75 height 34
select select "Shows"
select select "% of Gross Merch"
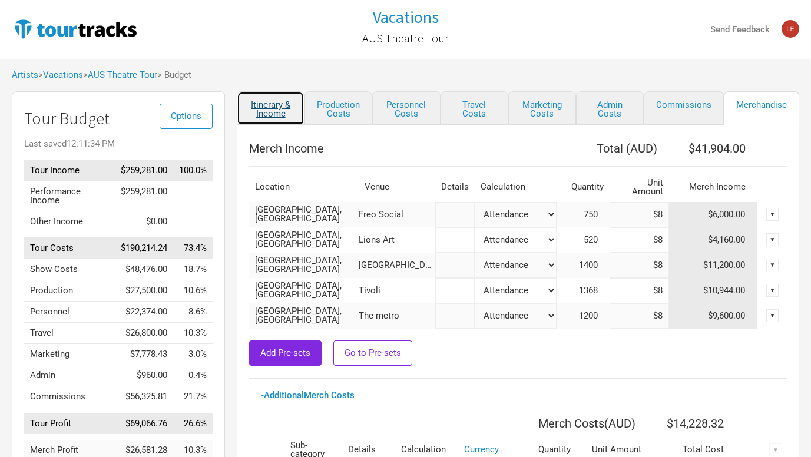
click at [269, 115] on link "Itinerary & Income" at bounding box center [271, 108] width 68 height 34
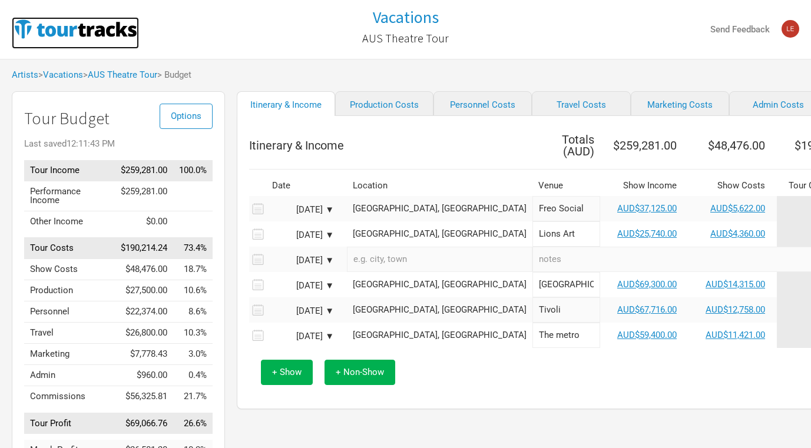
click at [59, 35] on img at bounding box center [75, 29] width 127 height 24
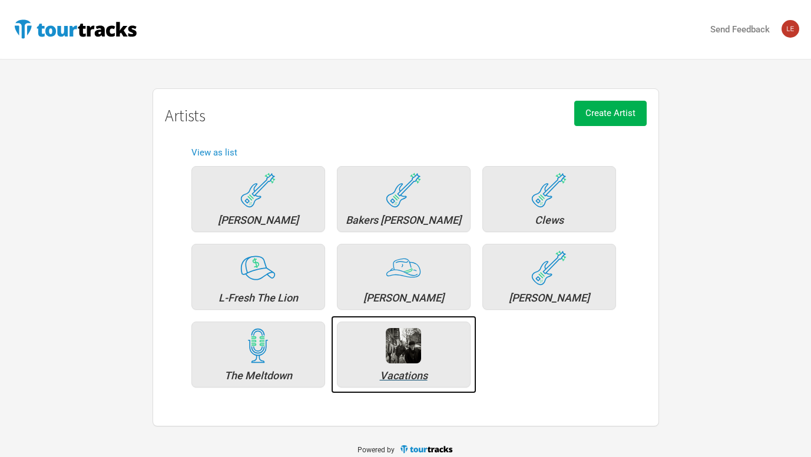
click at [389, 370] on div "Vacations" at bounding box center [403, 375] width 121 height 11
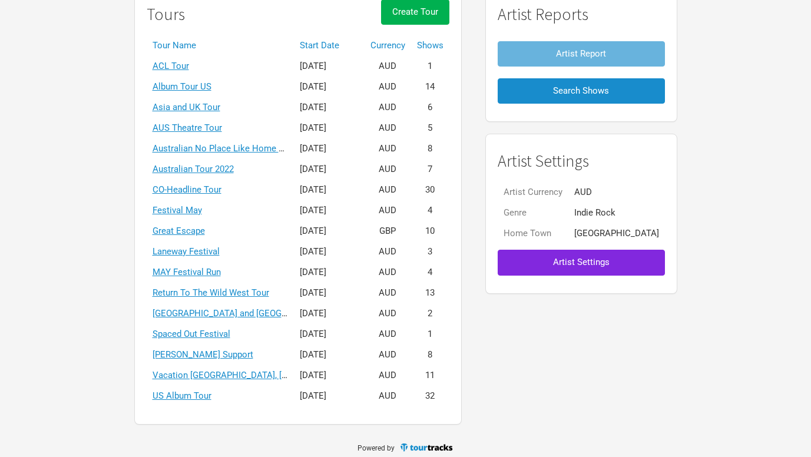
scroll to position [130, 0]
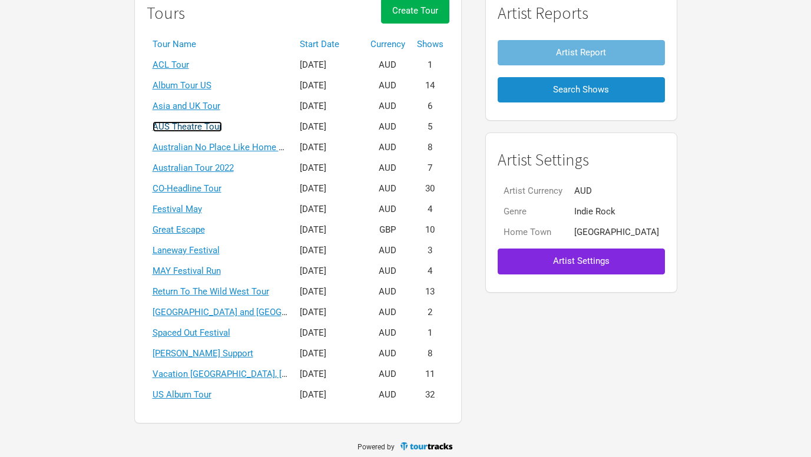
click at [200, 127] on link "AUS Theatre Tour" at bounding box center [187, 126] width 69 height 11
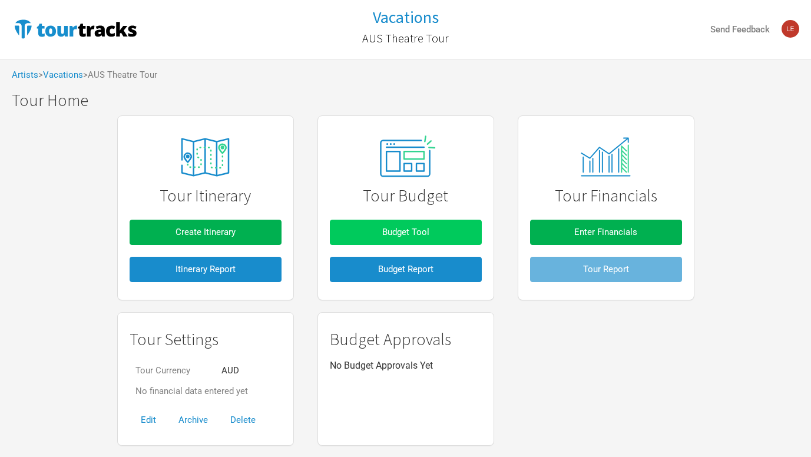
click at [399, 234] on span "Budget Tool" at bounding box center [405, 232] width 47 height 11
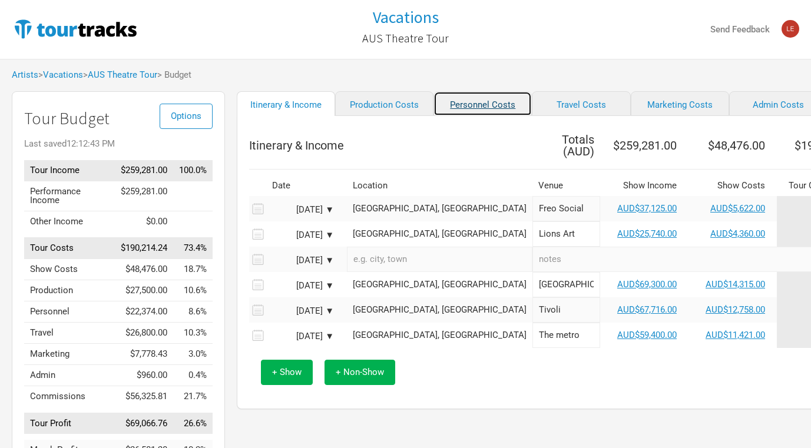
click at [462, 112] on link "Personnel Costs" at bounding box center [482, 103] width 98 height 25
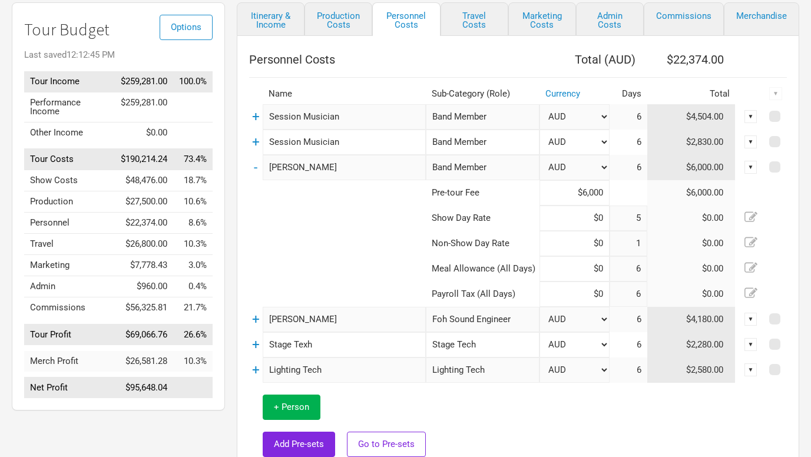
scroll to position [90, 0]
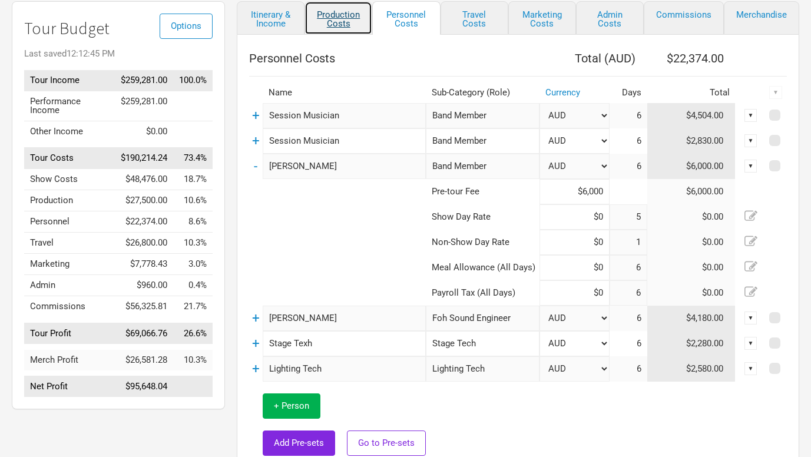
click at [344, 20] on link "Production Costs" at bounding box center [338, 18] width 68 height 34
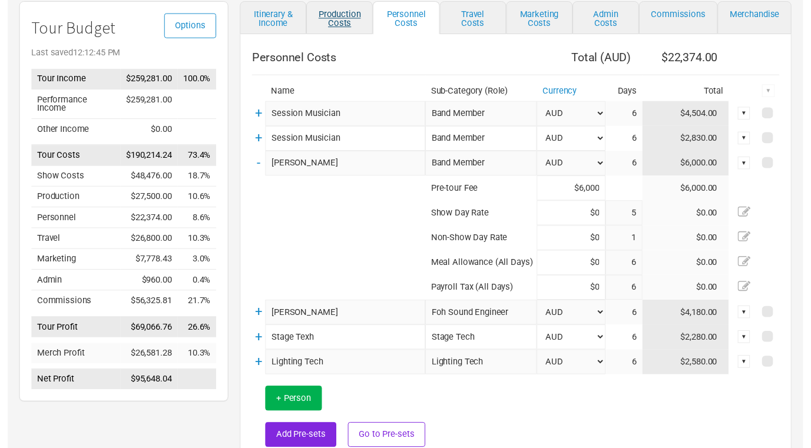
scroll to position [82, 0]
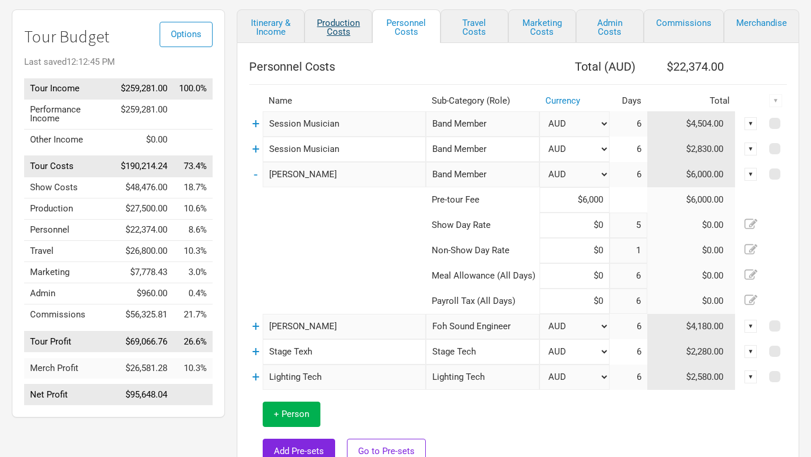
select select "Shows"
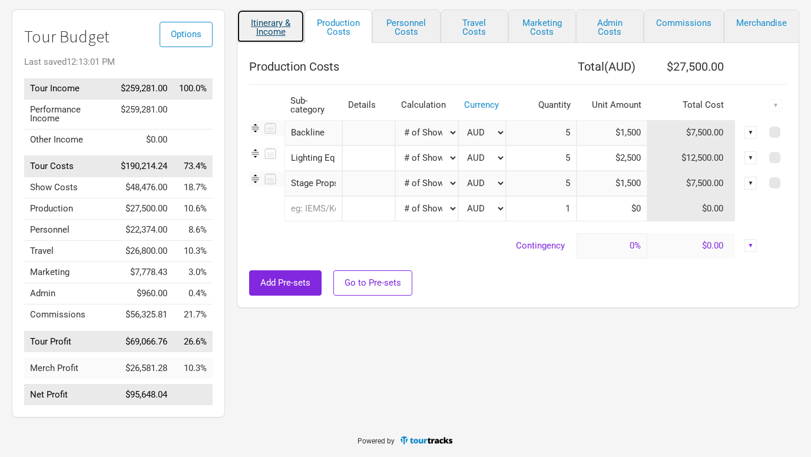
click at [278, 29] on link "Itinerary & Income" at bounding box center [271, 26] width 68 height 34
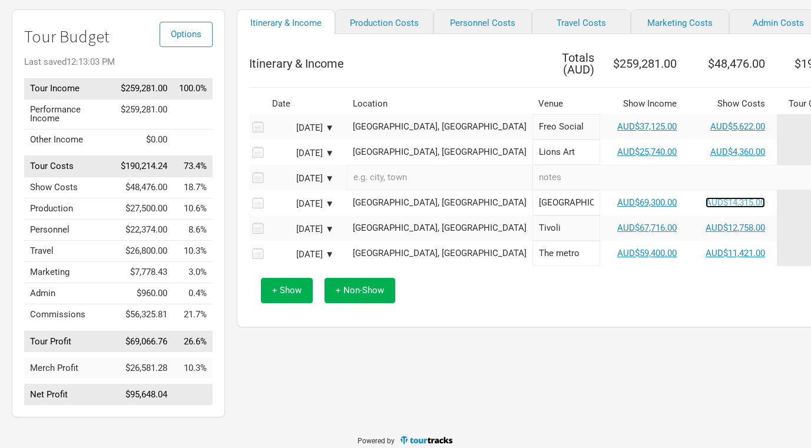
click at [705, 198] on link "AUD$14,315.00" at bounding box center [734, 202] width 59 height 11
select select "Show Tickets"
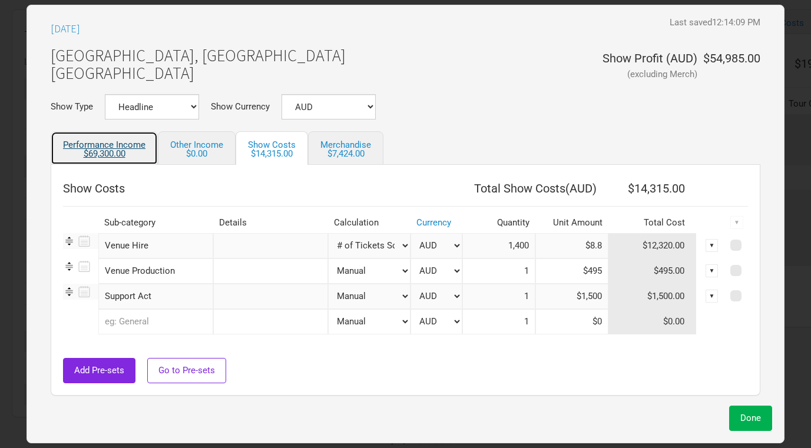
click at [107, 145] on link "Performance Income $69,300.00" at bounding box center [104, 148] width 107 height 34
